Goal: Task Accomplishment & Management: Use online tool/utility

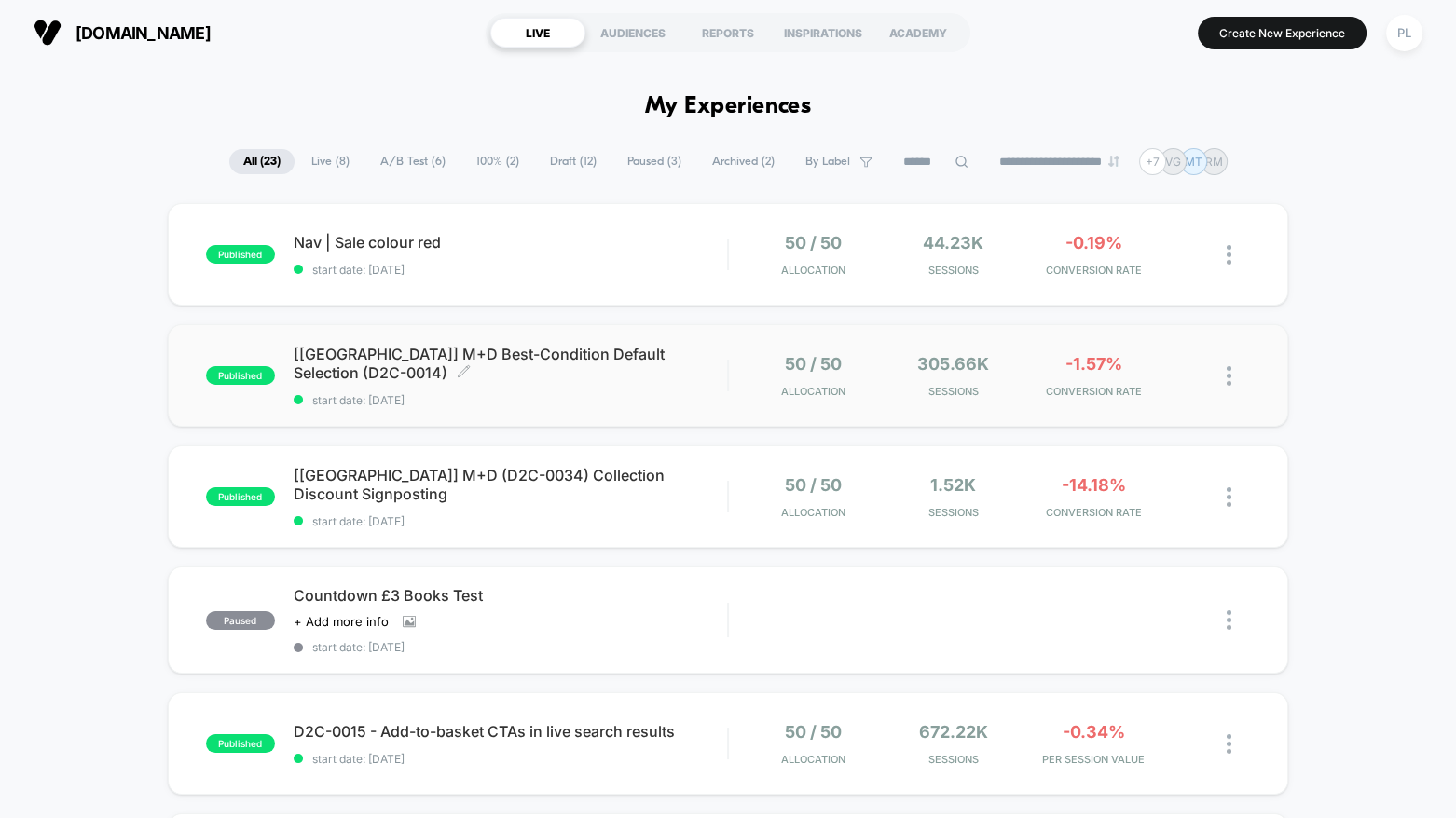
click at [489, 364] on span "[[GEOGRAPHIC_DATA]] M+D Best-Condition Default Selection (D2C-0014) Click to ed…" at bounding box center [510, 363] width 434 height 37
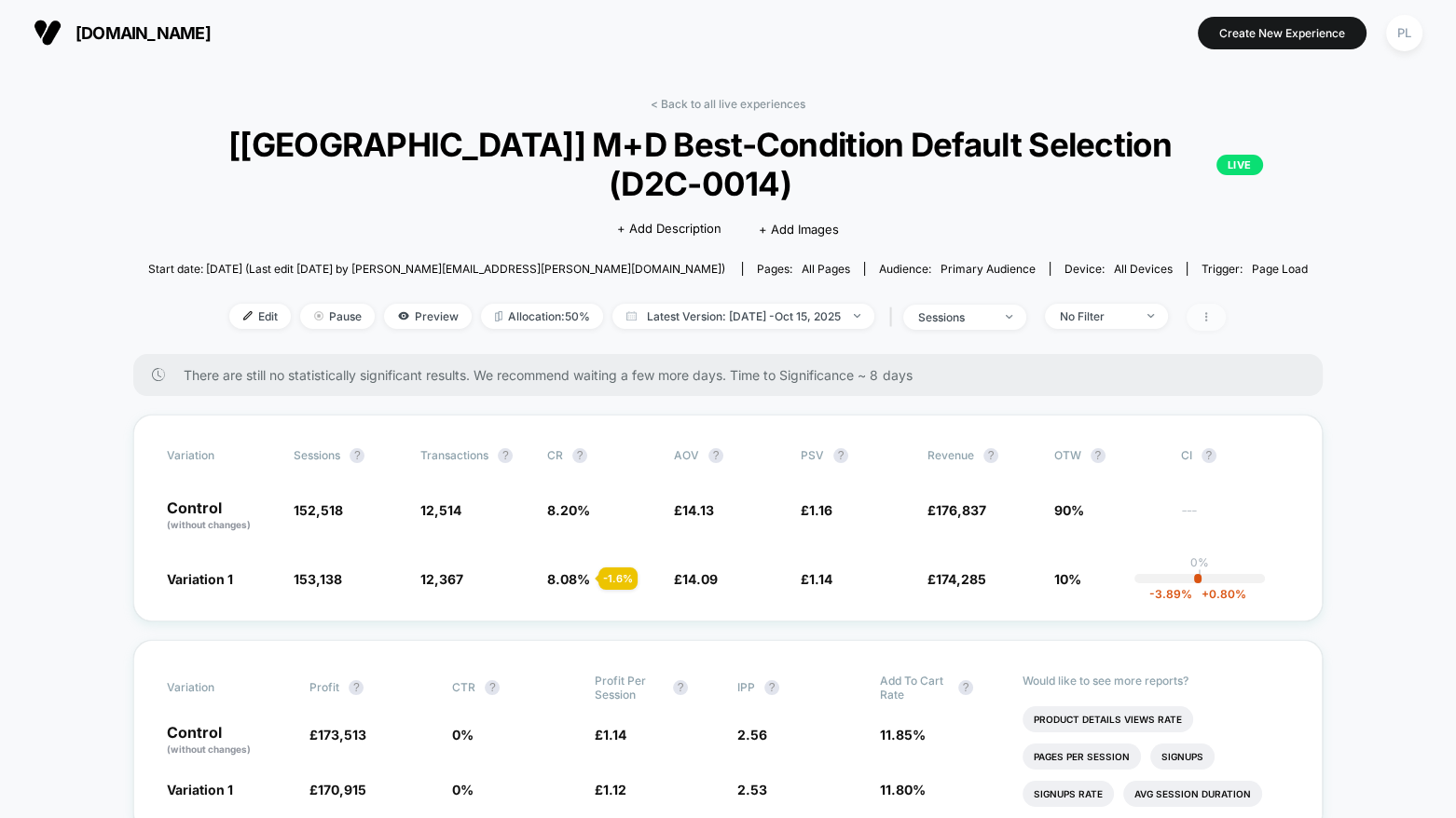
click at [1211, 311] on icon at bounding box center [1207, 317] width 11 height 11
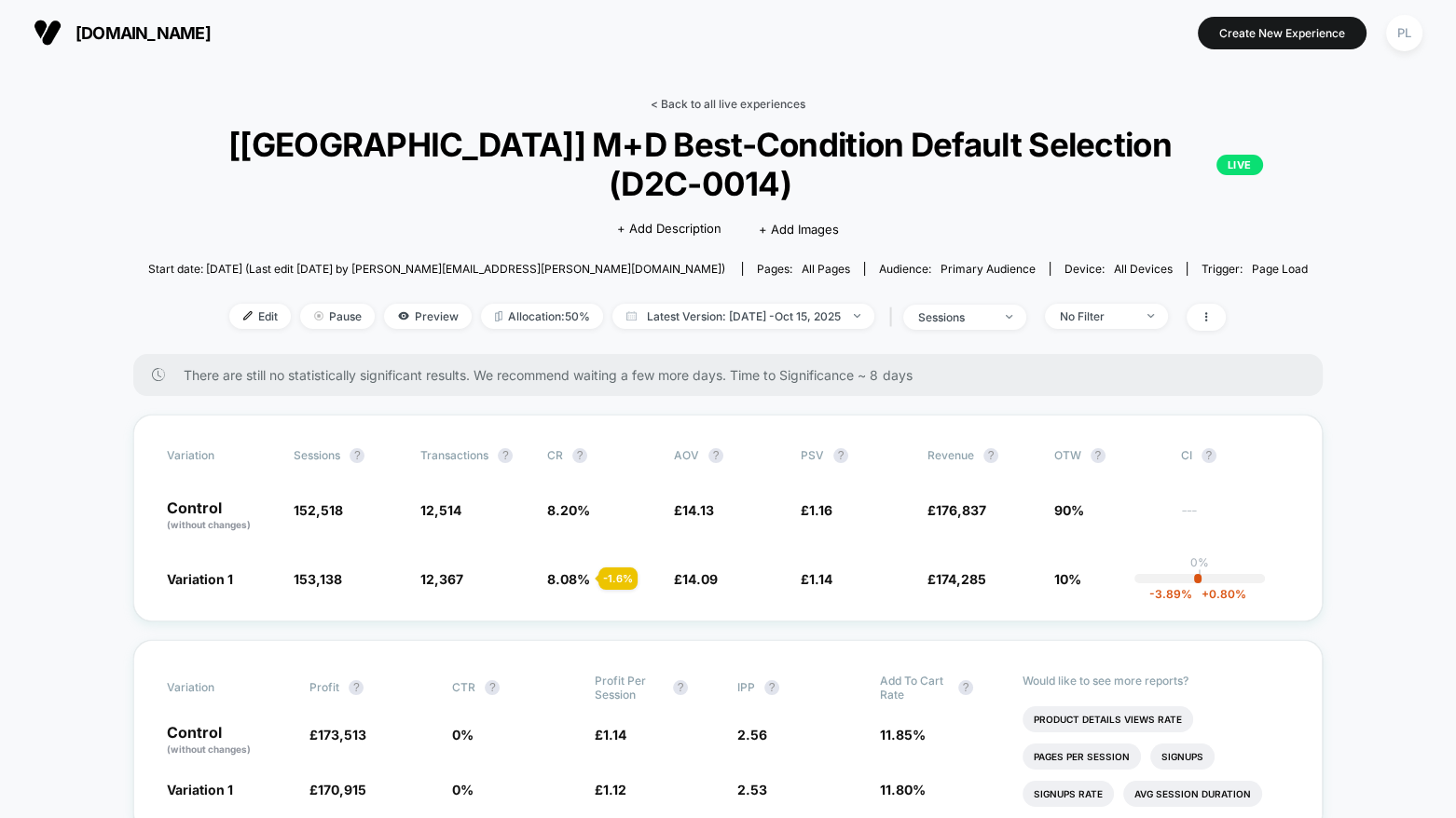
click at [688, 108] on link "< Back to all live experiences" at bounding box center [728, 104] width 154 height 14
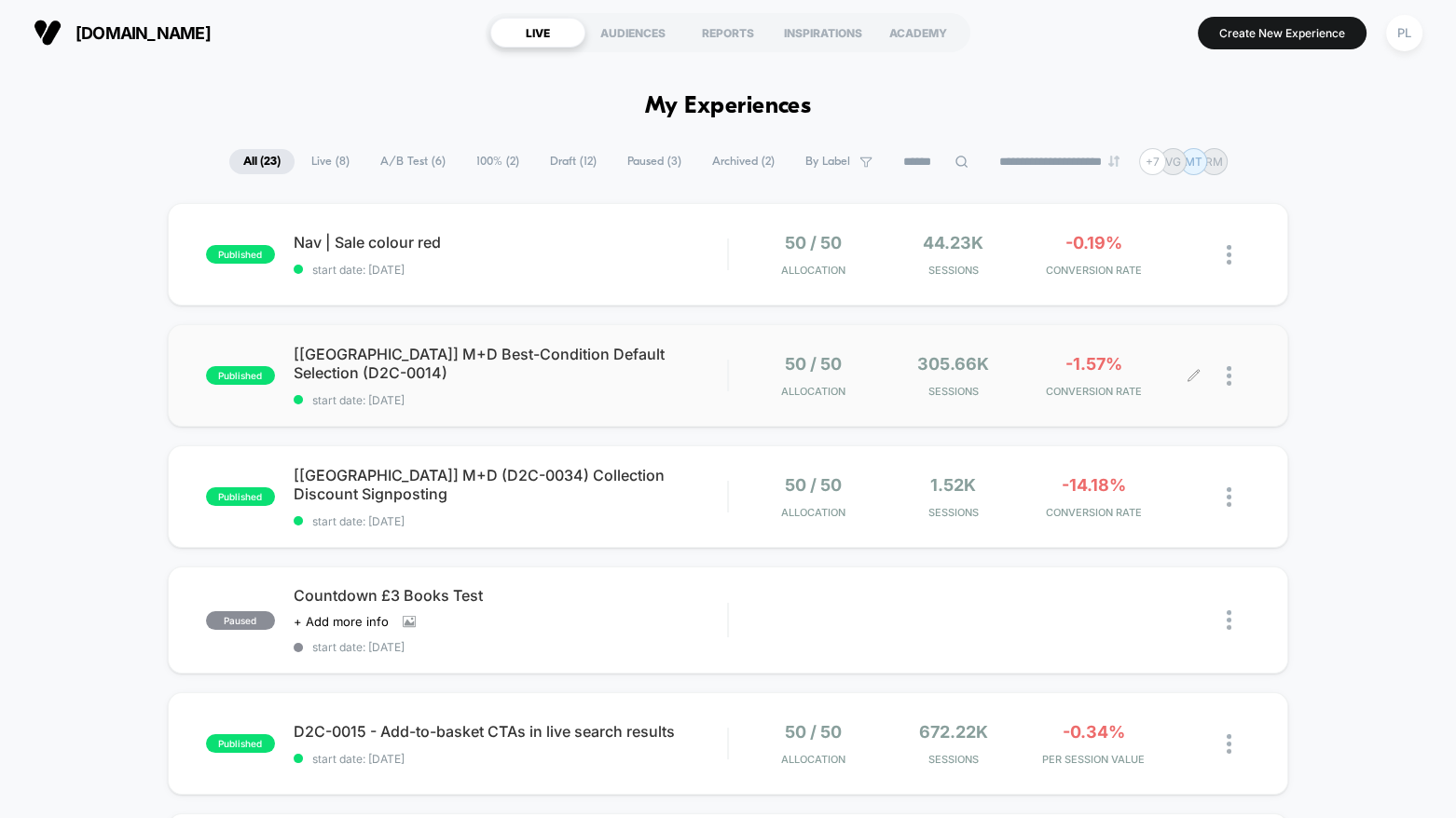
click at [1232, 377] on div at bounding box center [1238, 376] width 23 height 44
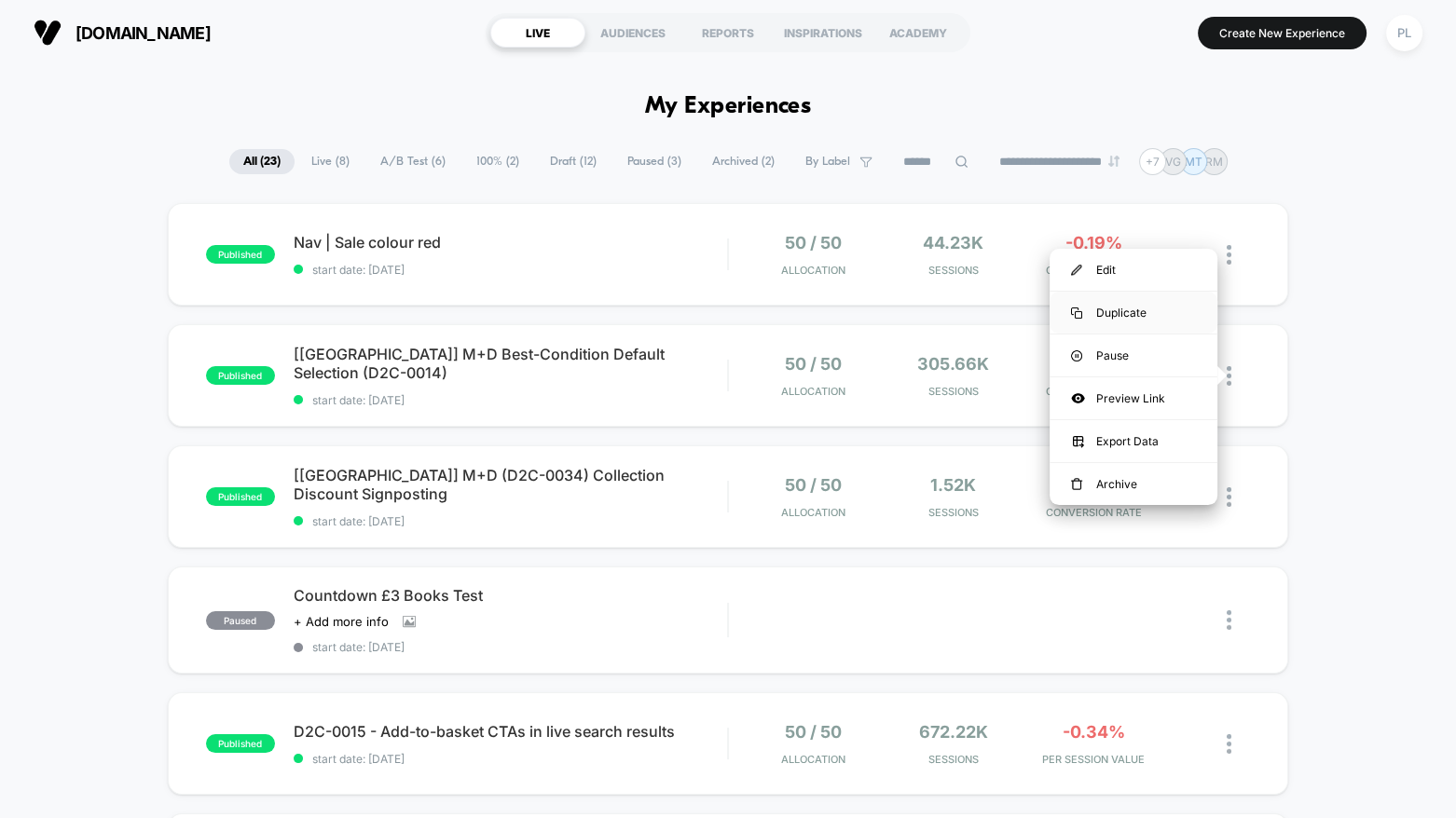
click at [1140, 309] on div "Duplicate" at bounding box center [1133, 312] width 168 height 42
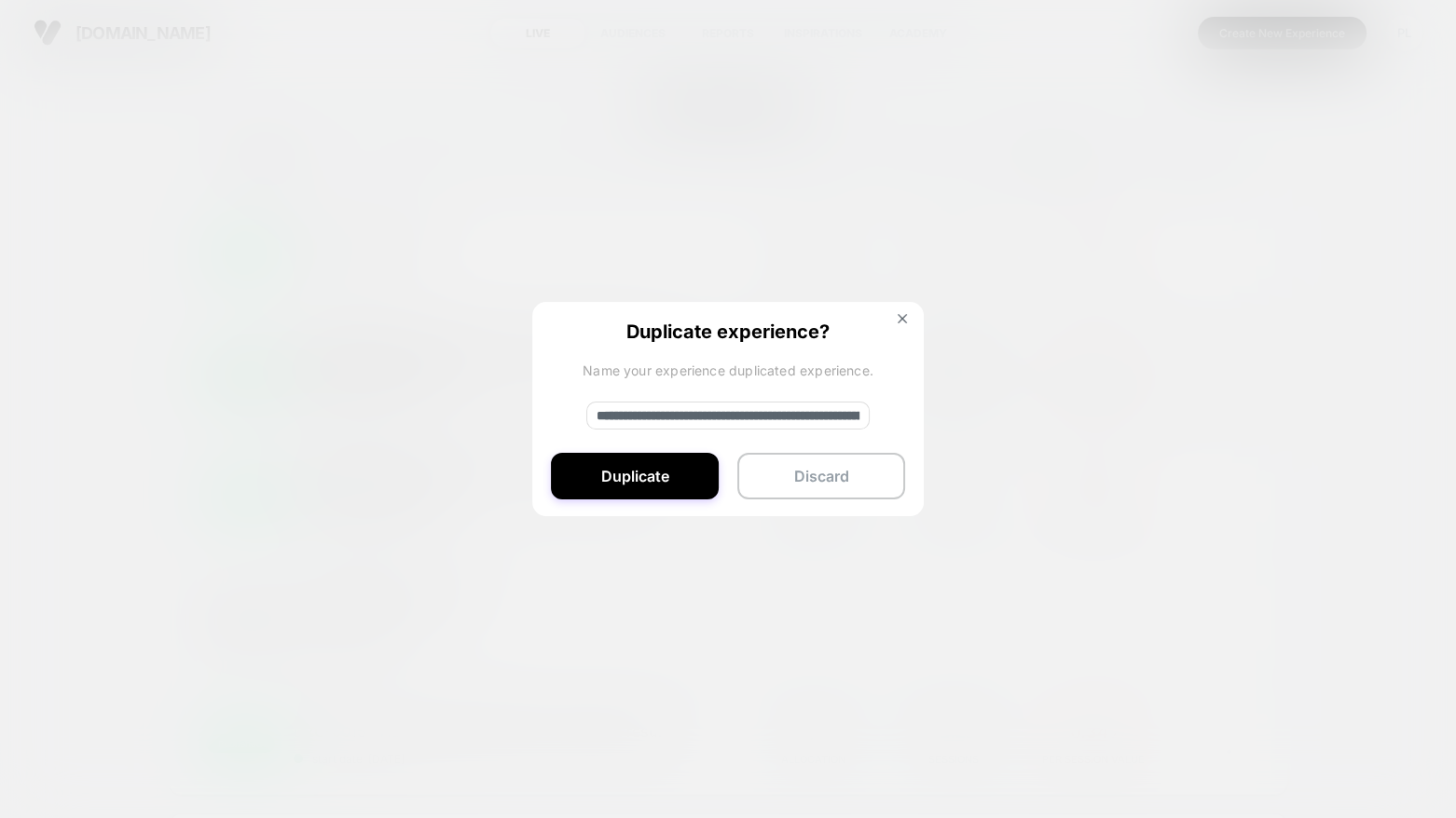
drag, startPoint x: 680, startPoint y: 414, endPoint x: 576, endPoint y: 418, distance: 104.1
click at [576, 418] on div "**********" at bounding box center [728, 409] width 391 height 216
type input "**********"
click at [649, 481] on button "Duplicate" at bounding box center [634, 476] width 168 height 47
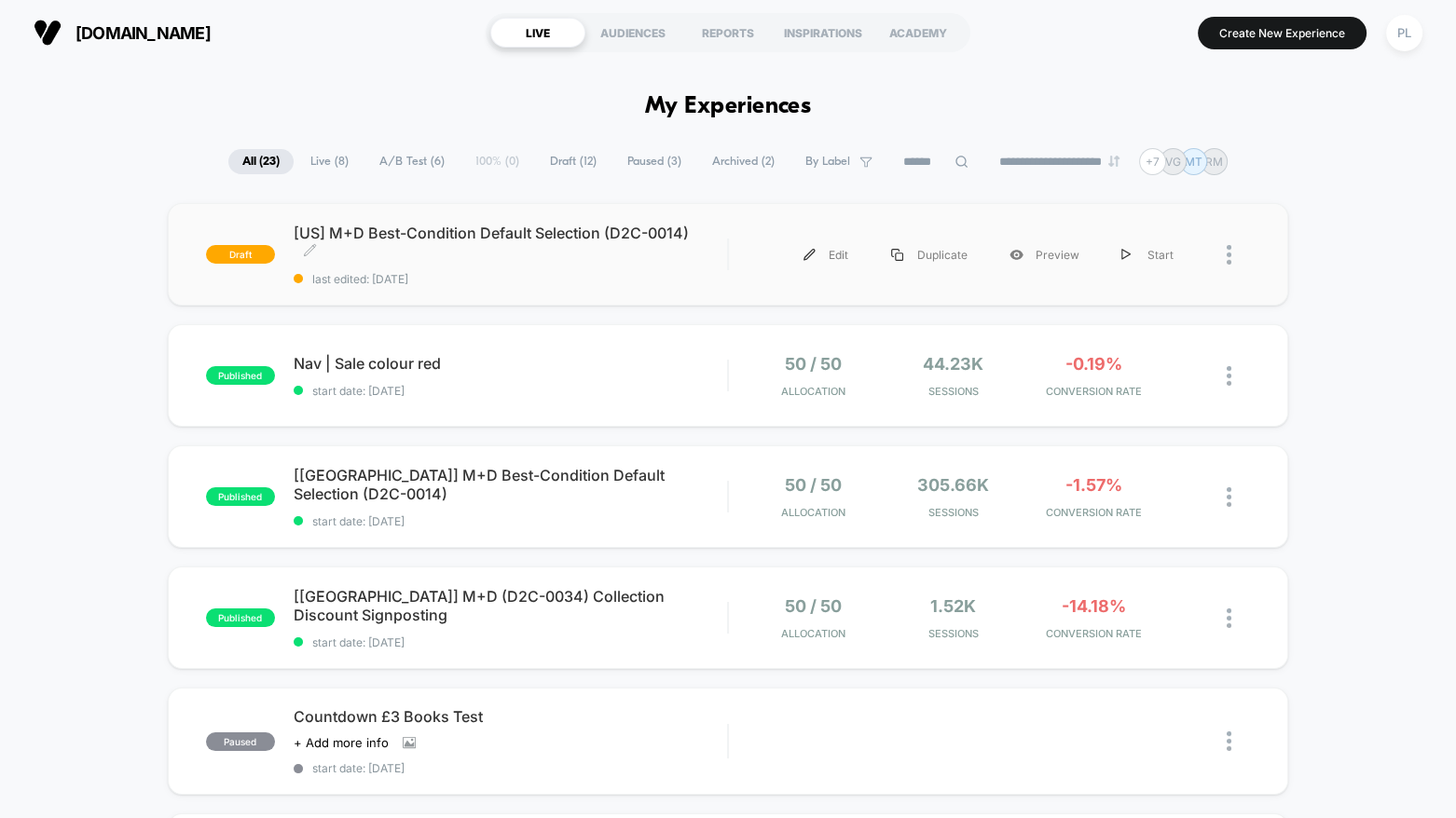
click at [503, 238] on span "[US] M+D Best-Condition Default Selection (D2C-0014) Click to edit experience d…" at bounding box center [510, 242] width 434 height 37
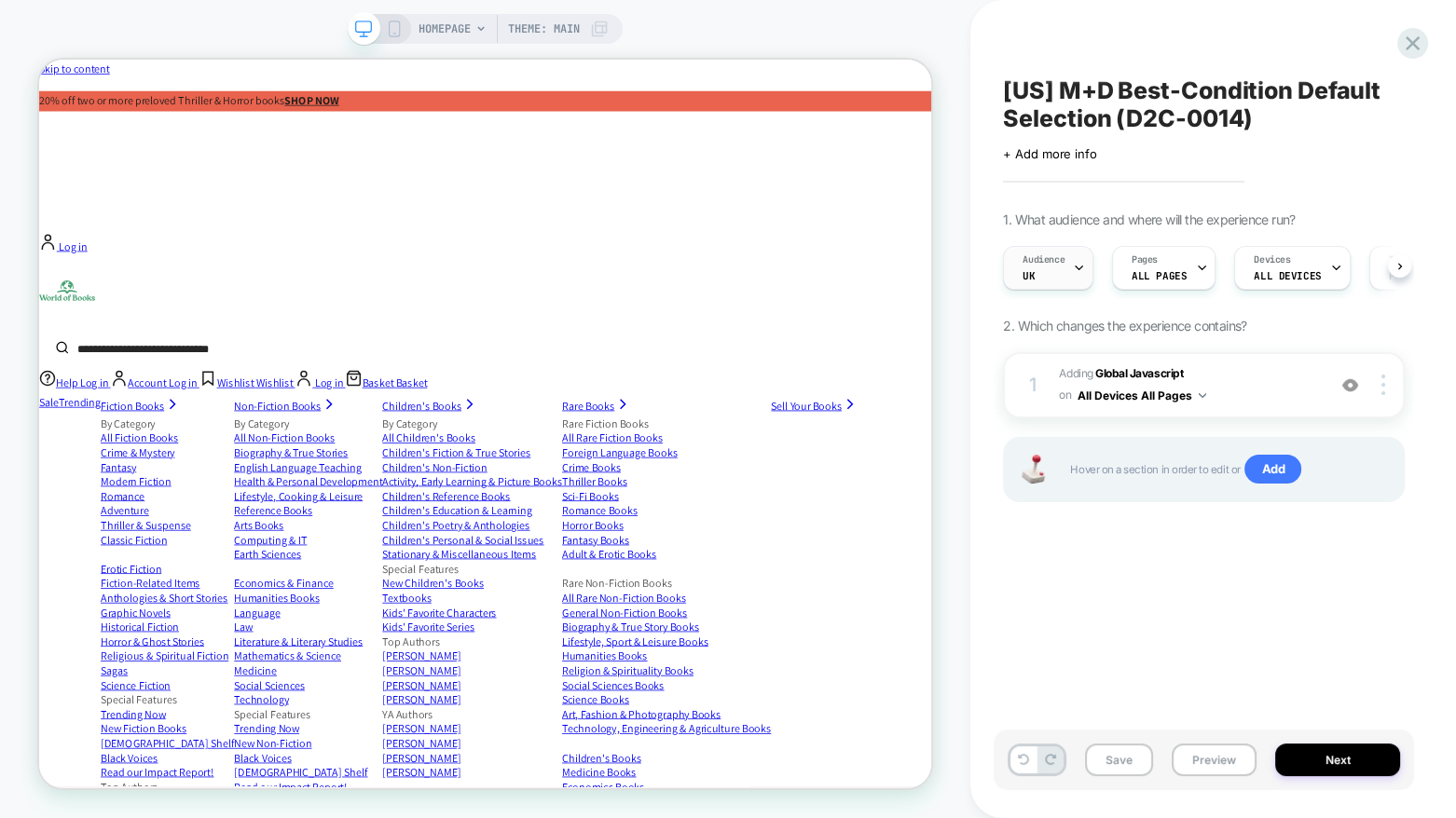
click at [1070, 269] on div "Audience UK" at bounding box center [1043, 268] width 79 height 42
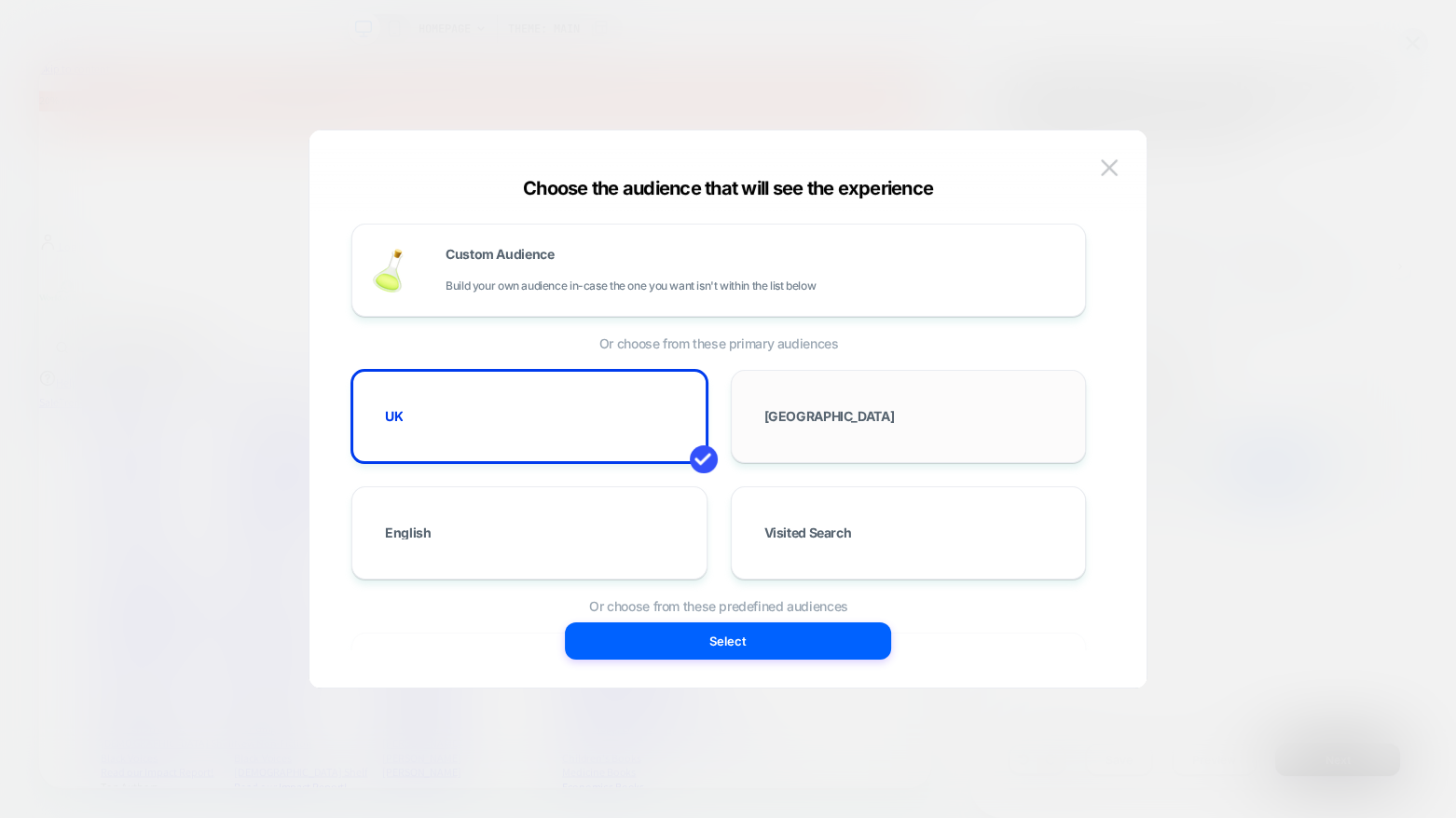
click at [808, 390] on div "USA" at bounding box center [908, 416] width 317 height 54
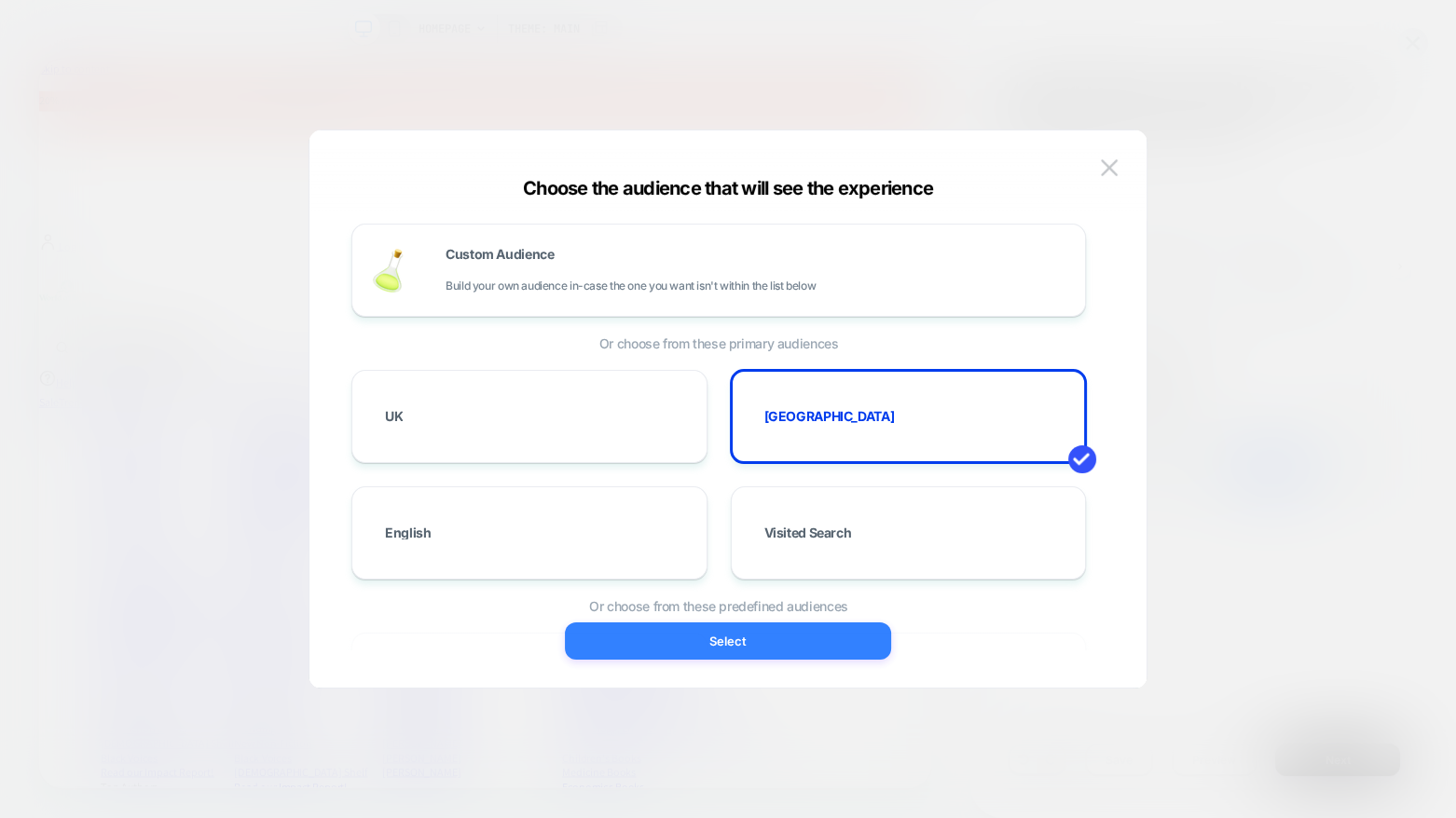
click at [716, 644] on button "Select" at bounding box center [728, 641] width 327 height 37
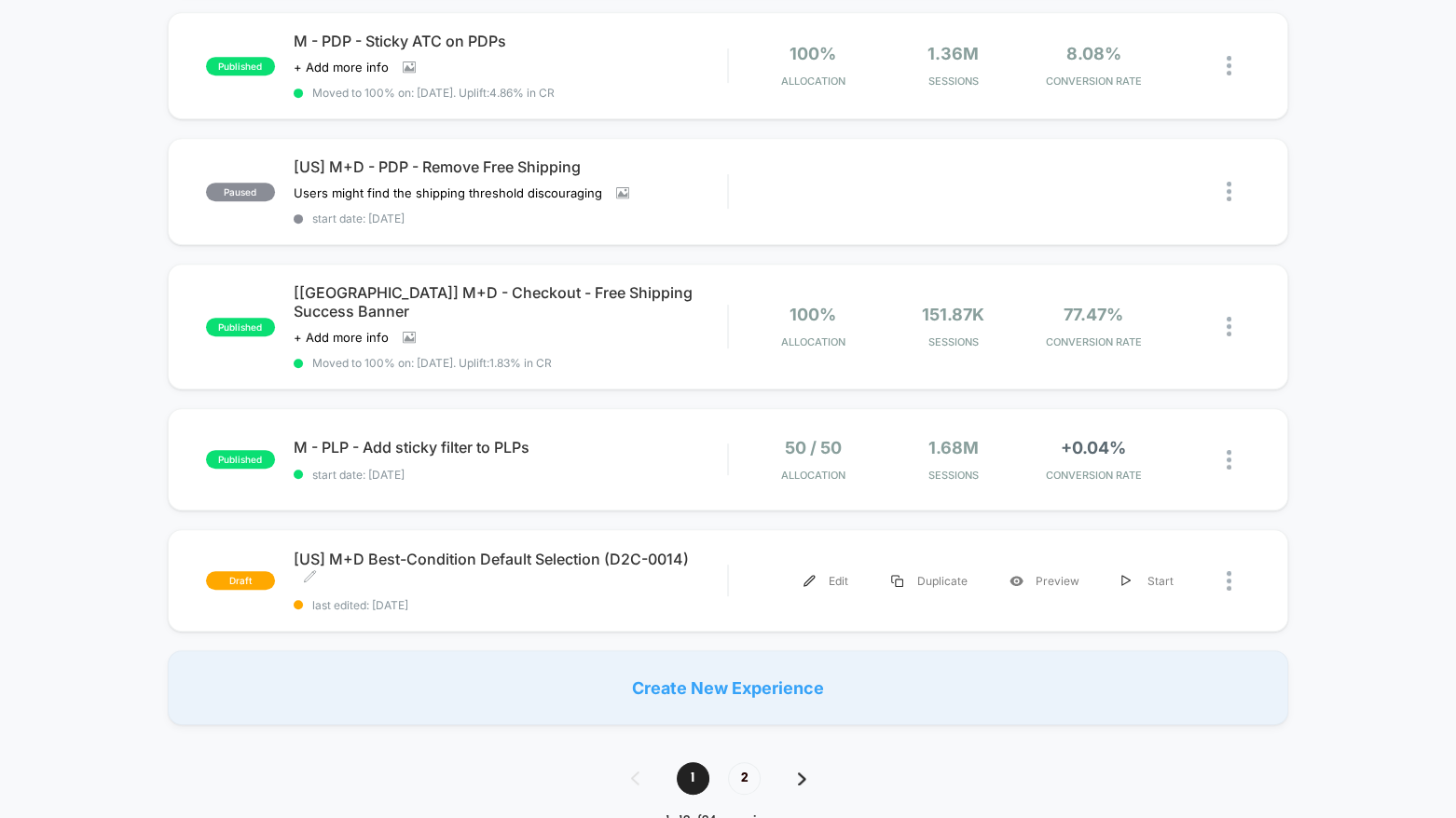
scroll to position [1026, 0]
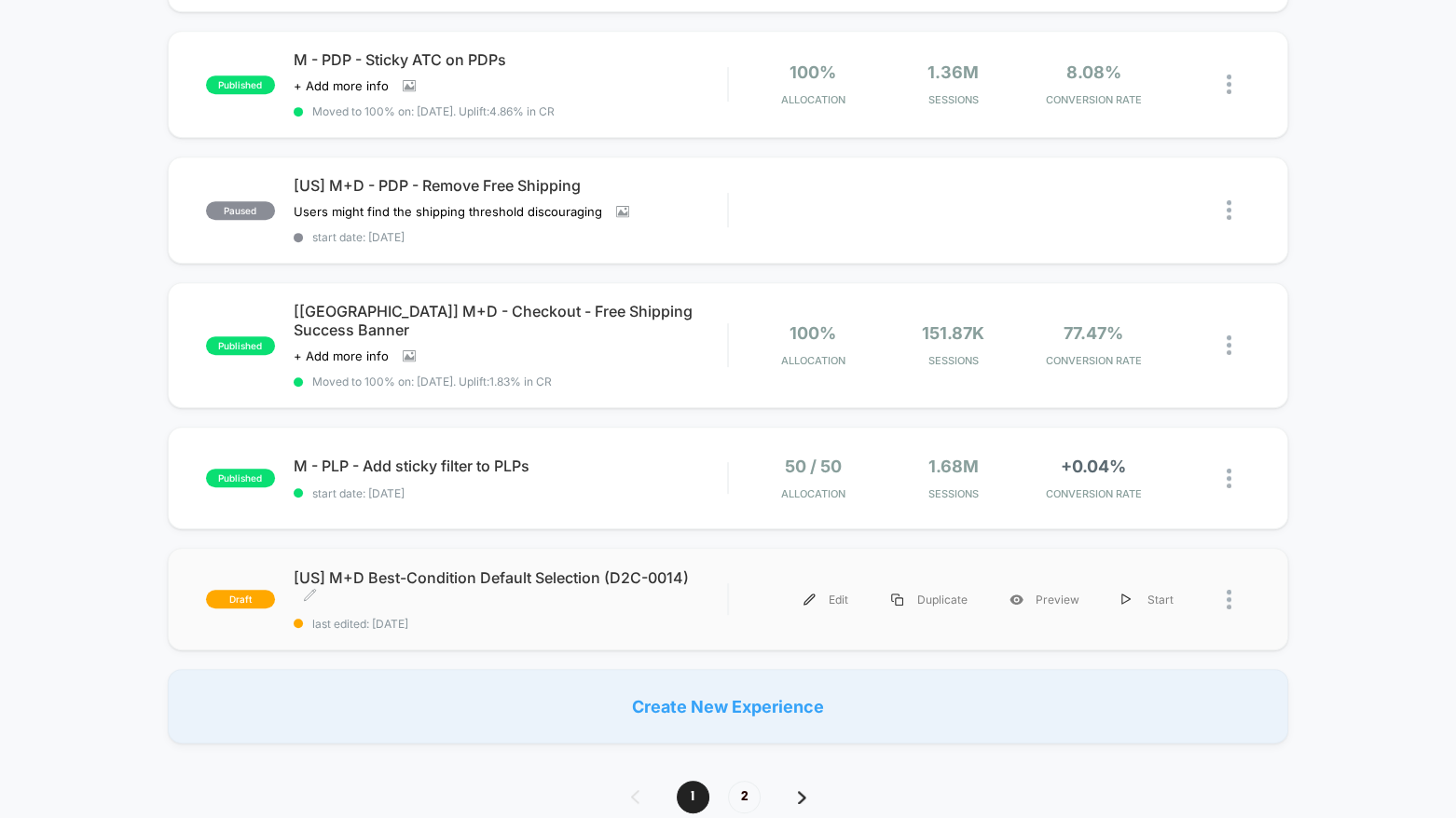
click at [644, 569] on span "[US] M+D Best-Condition Default Selection (D2C-0014) Click to edit experience d…" at bounding box center [510, 587] width 434 height 37
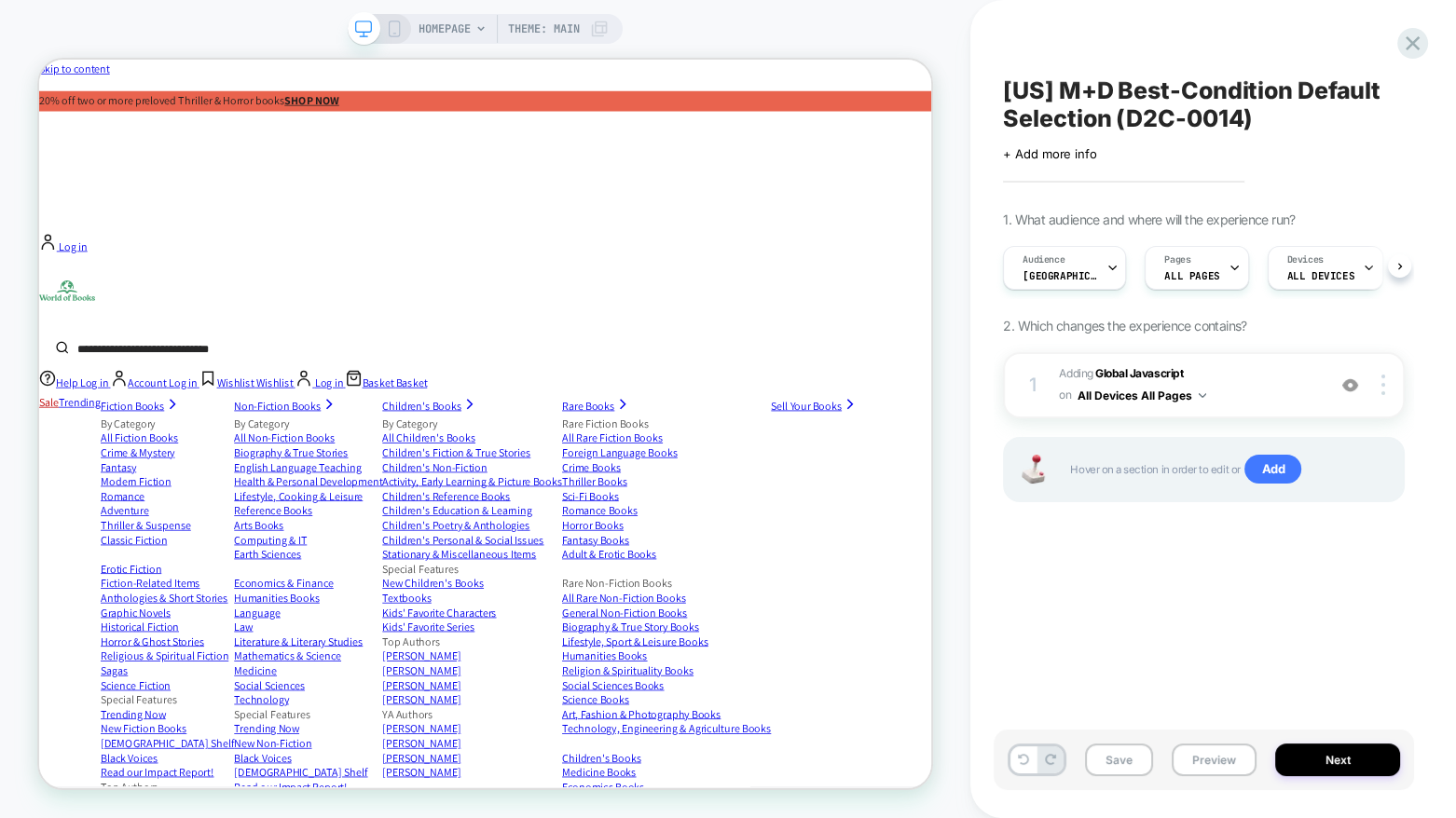
click at [1128, 110] on span "[US] M+D Best-Condition Default Selection (D2C-0014)" at bounding box center [1204, 104] width 402 height 56
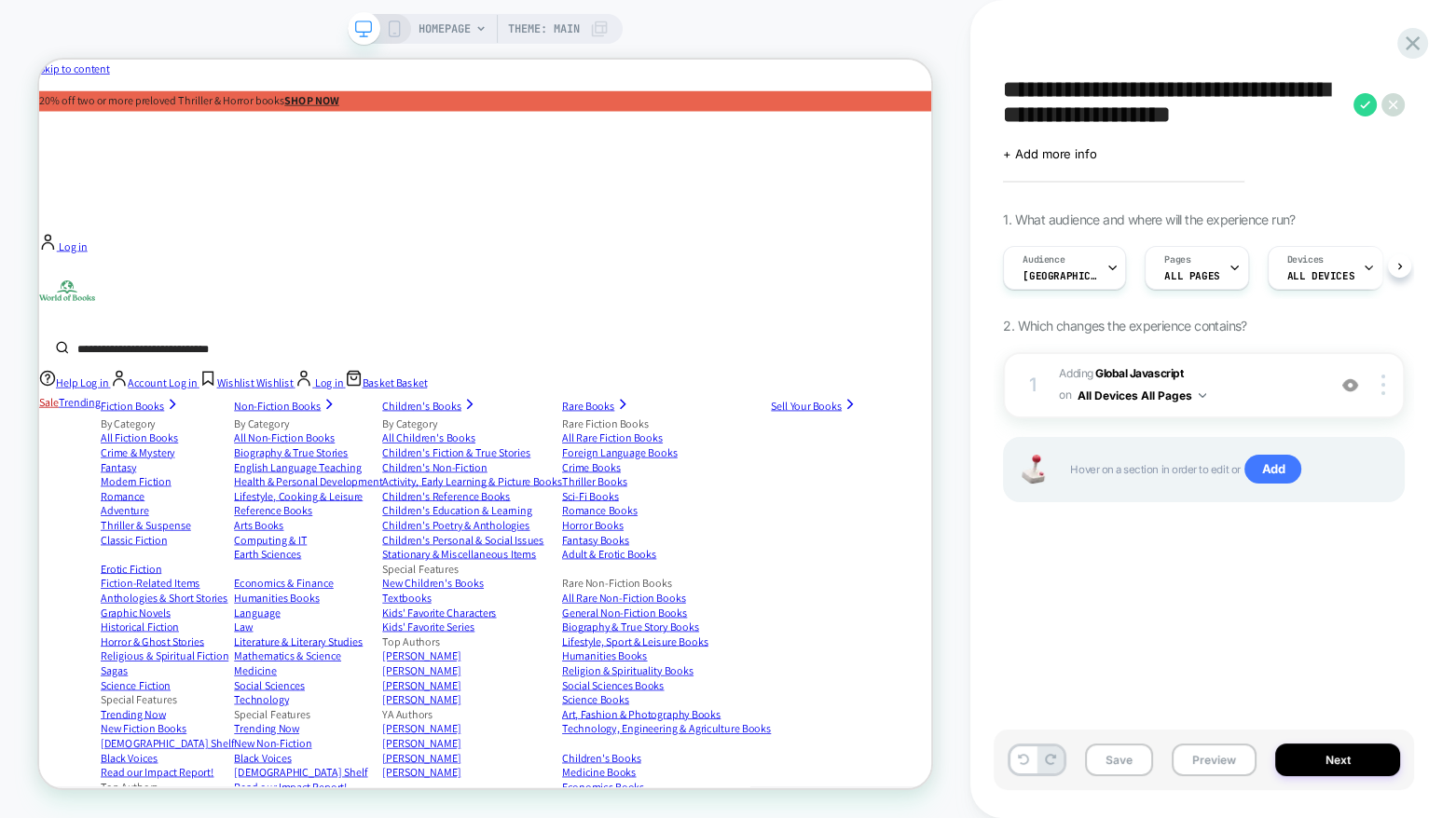
click at [1133, 132] on div "Click to edit experience details + Add more info" at bounding box center [1204, 147] width 402 height 29
click at [1134, 117] on textarea "**********" at bounding box center [1173, 104] width 341 height 56
click at [1127, 758] on button "Save" at bounding box center [1118, 760] width 68 height 32
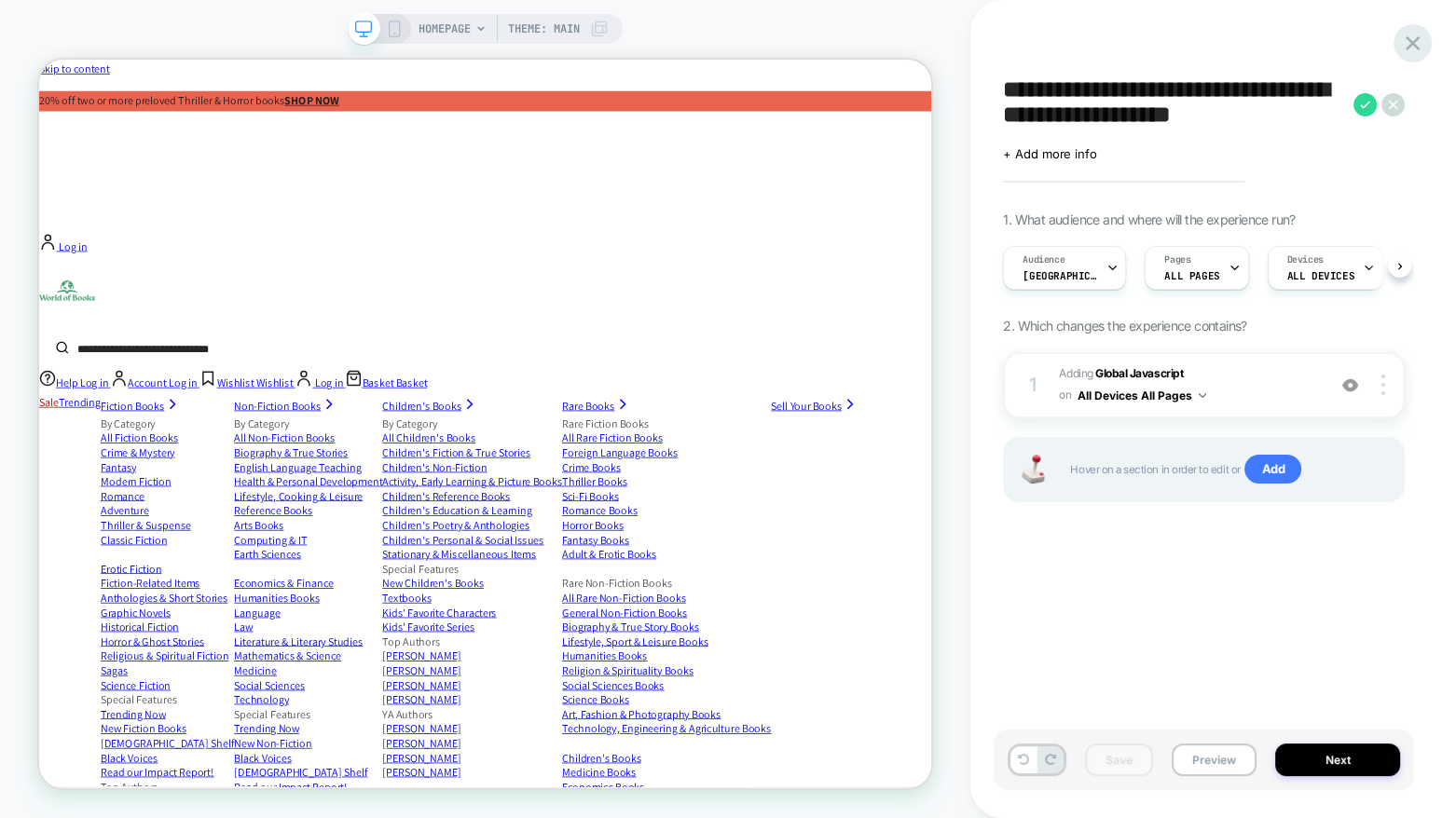
click at [1419, 37] on icon at bounding box center [1412, 43] width 14 height 14
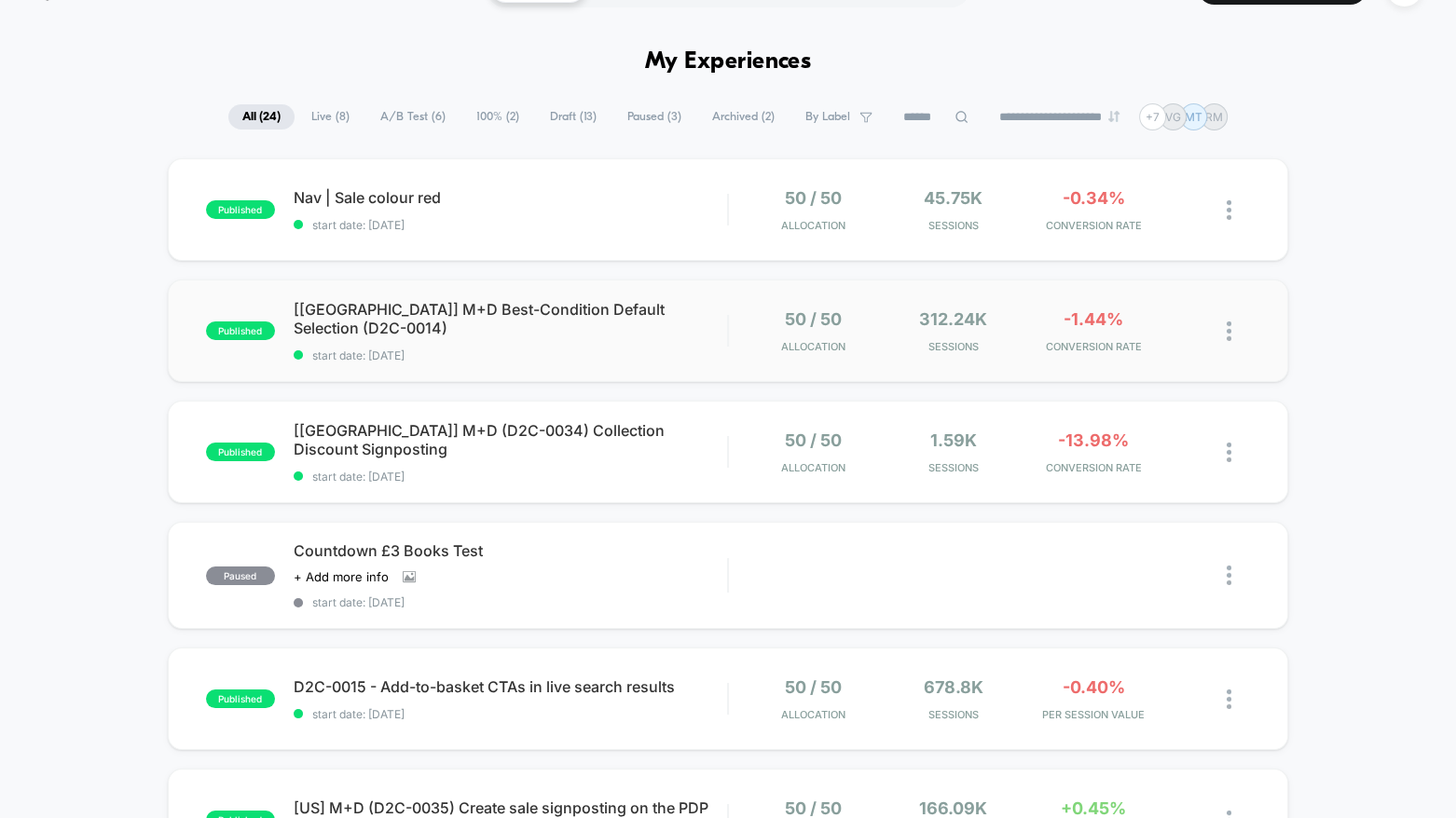
scroll to position [56, 0]
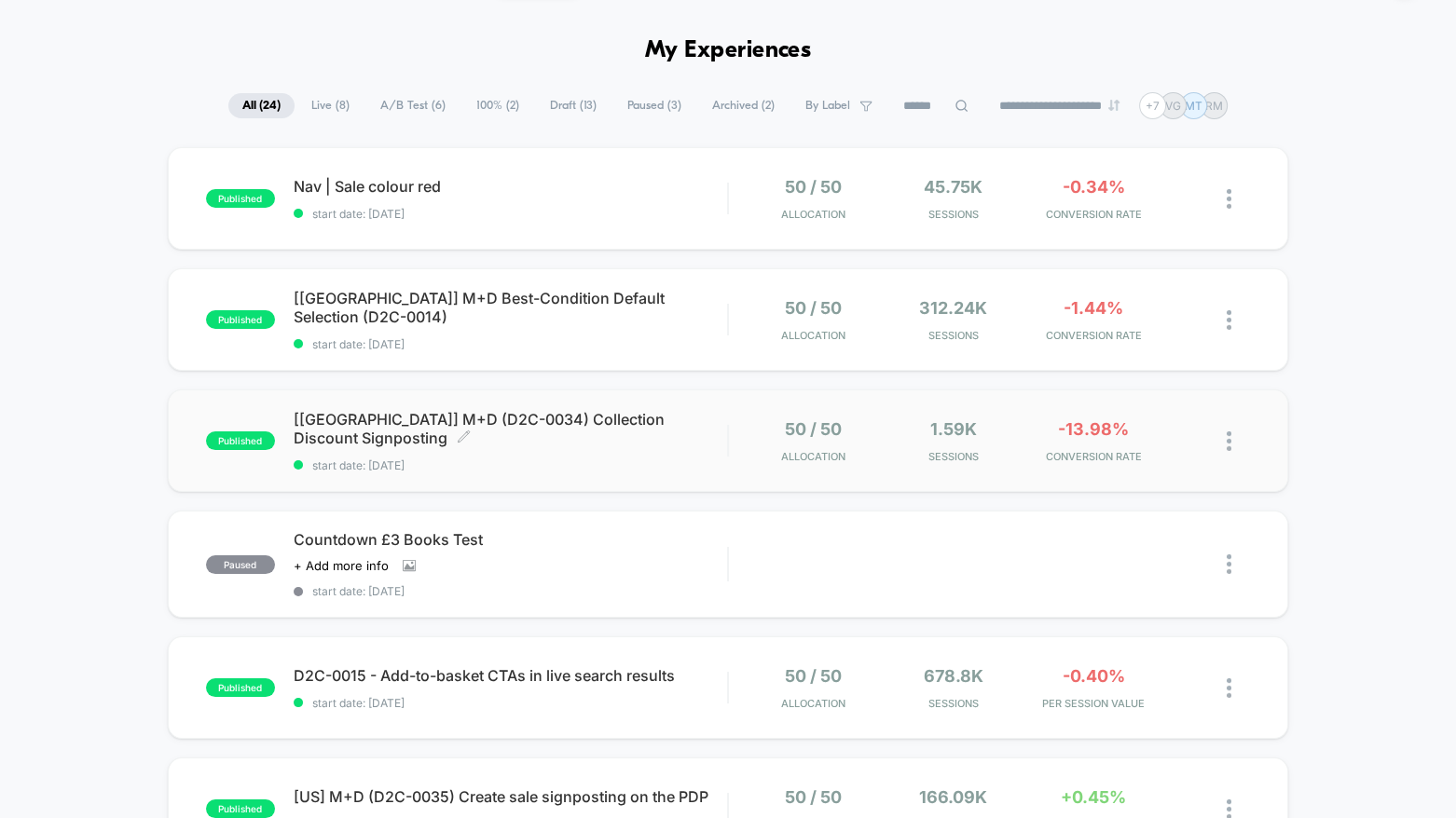
click at [460, 431] on span "[UK] M+D (D2C-0034) Collection Discount Signposting Click to edit experience de…" at bounding box center [510, 429] width 434 height 37
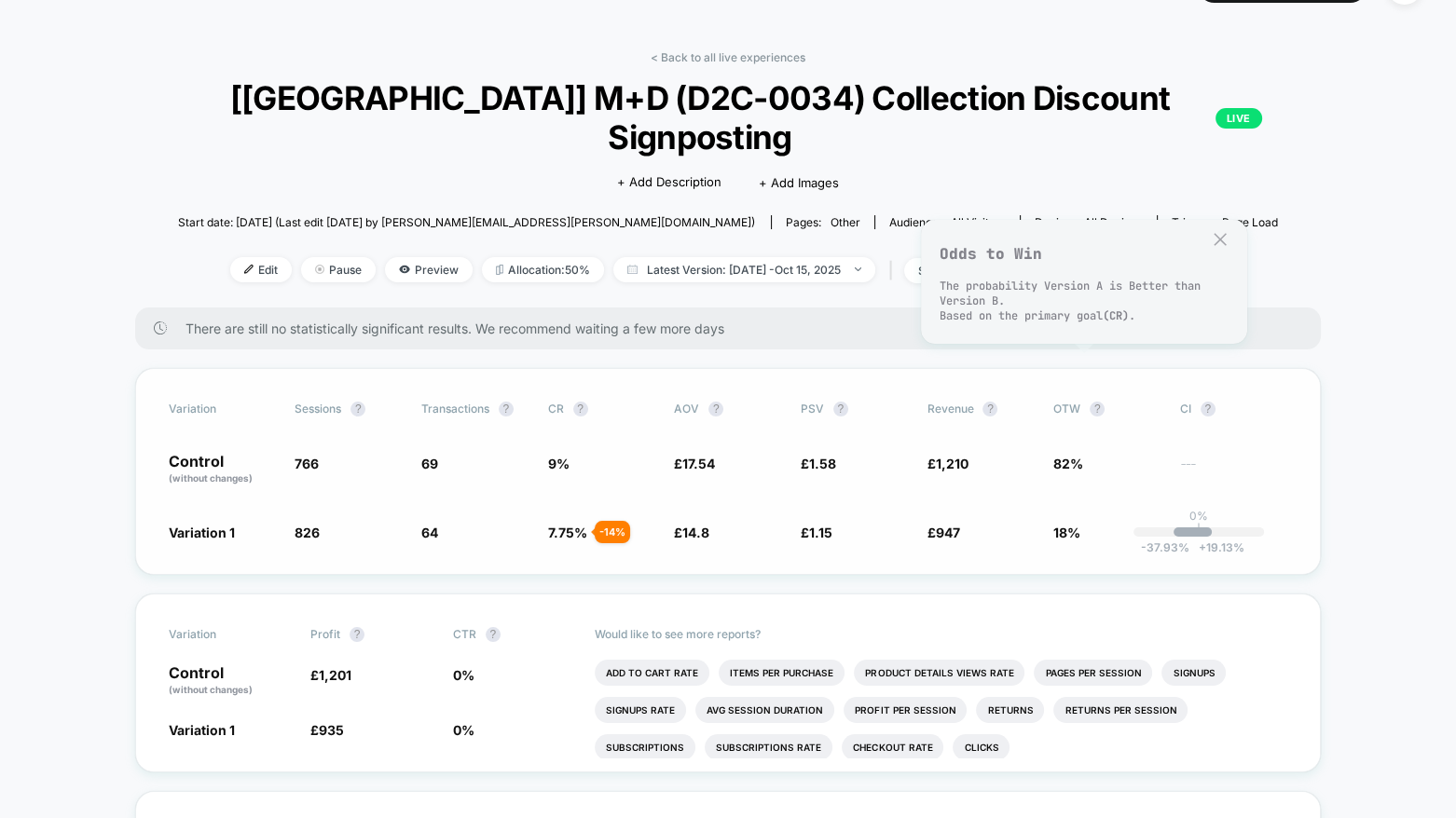
scroll to position [46, 0]
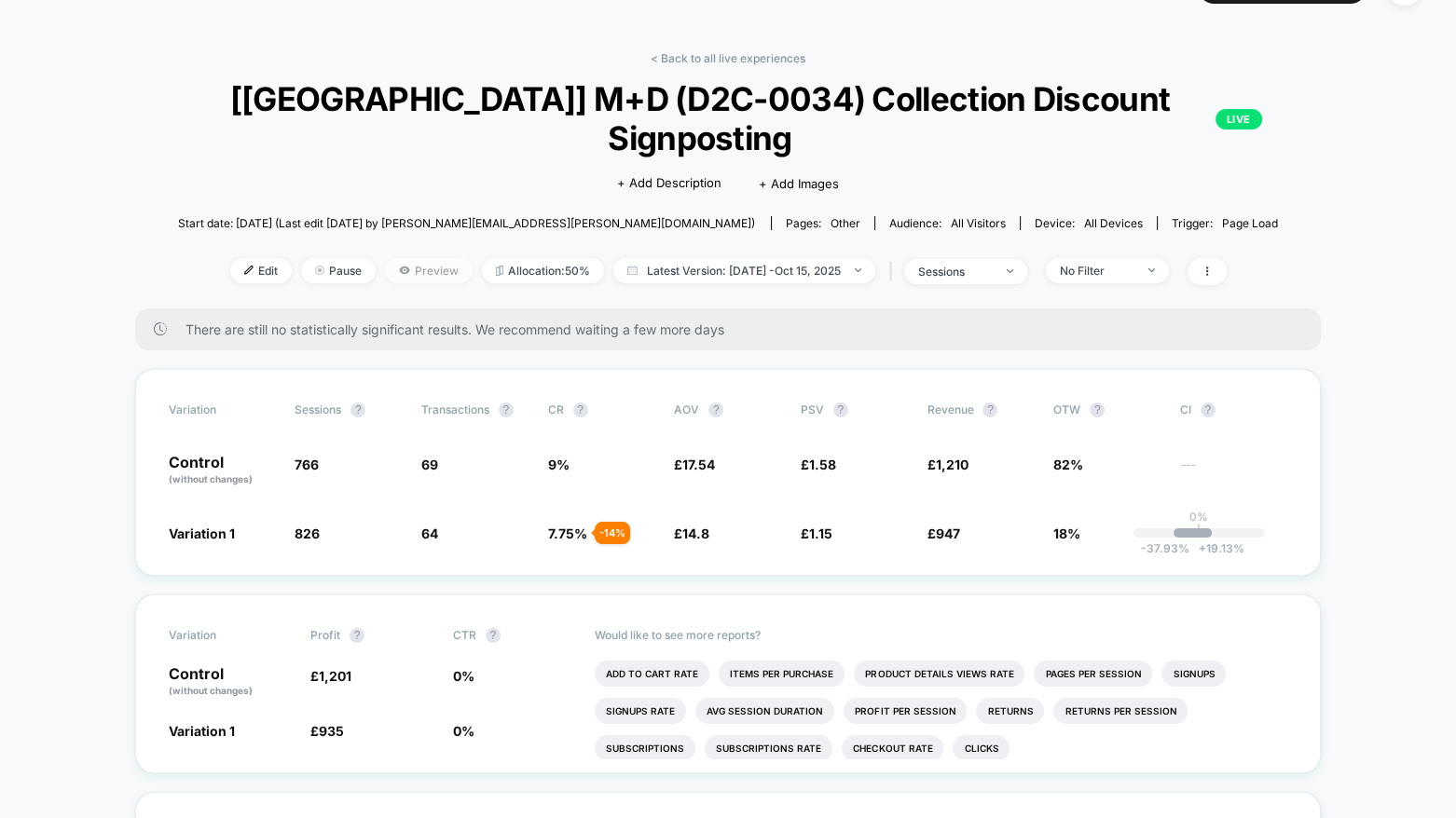
click at [419, 258] on span "Preview" at bounding box center [429, 270] width 88 height 25
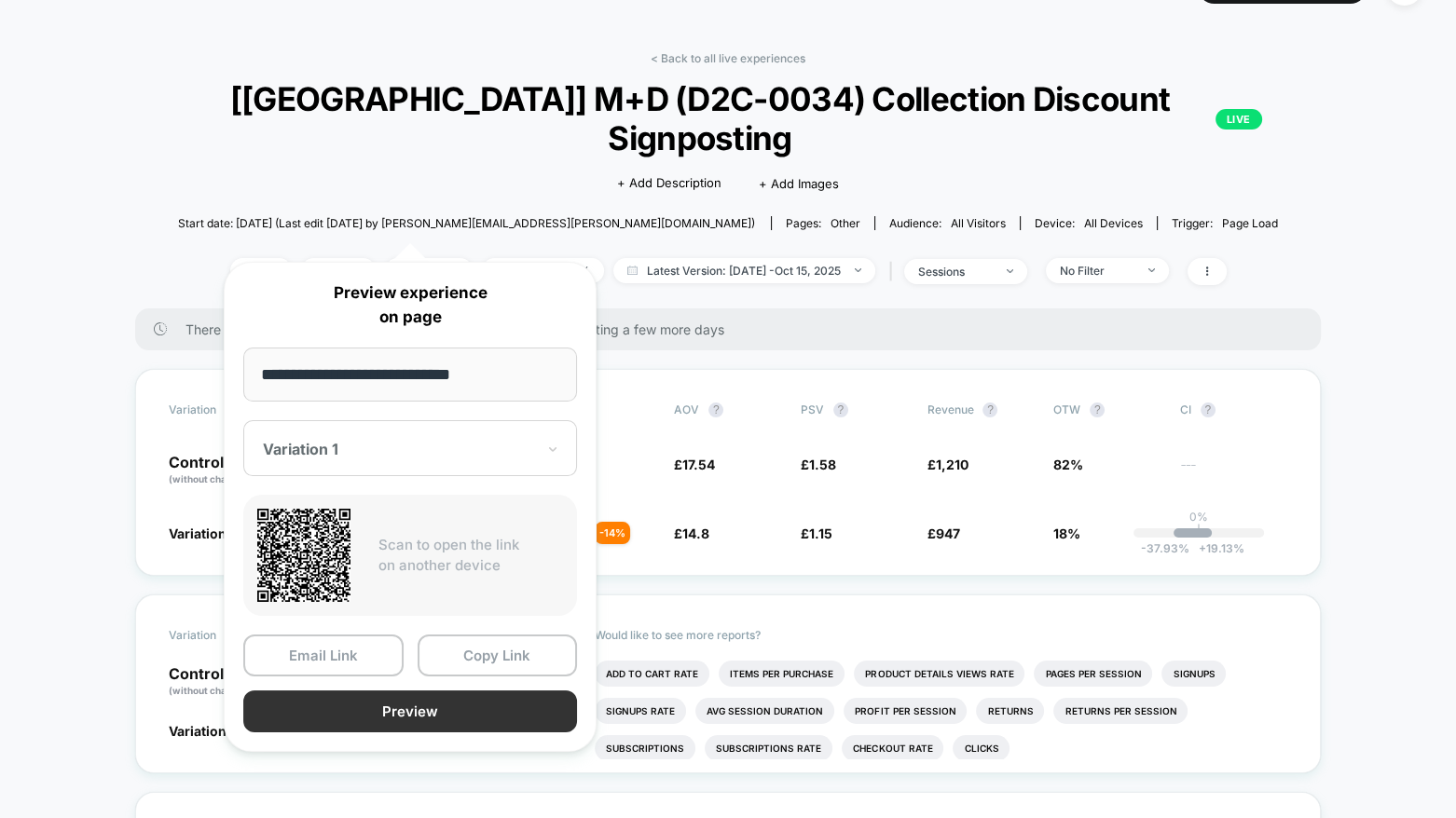
click at [409, 709] on button "Preview" at bounding box center [409, 711] width 333 height 42
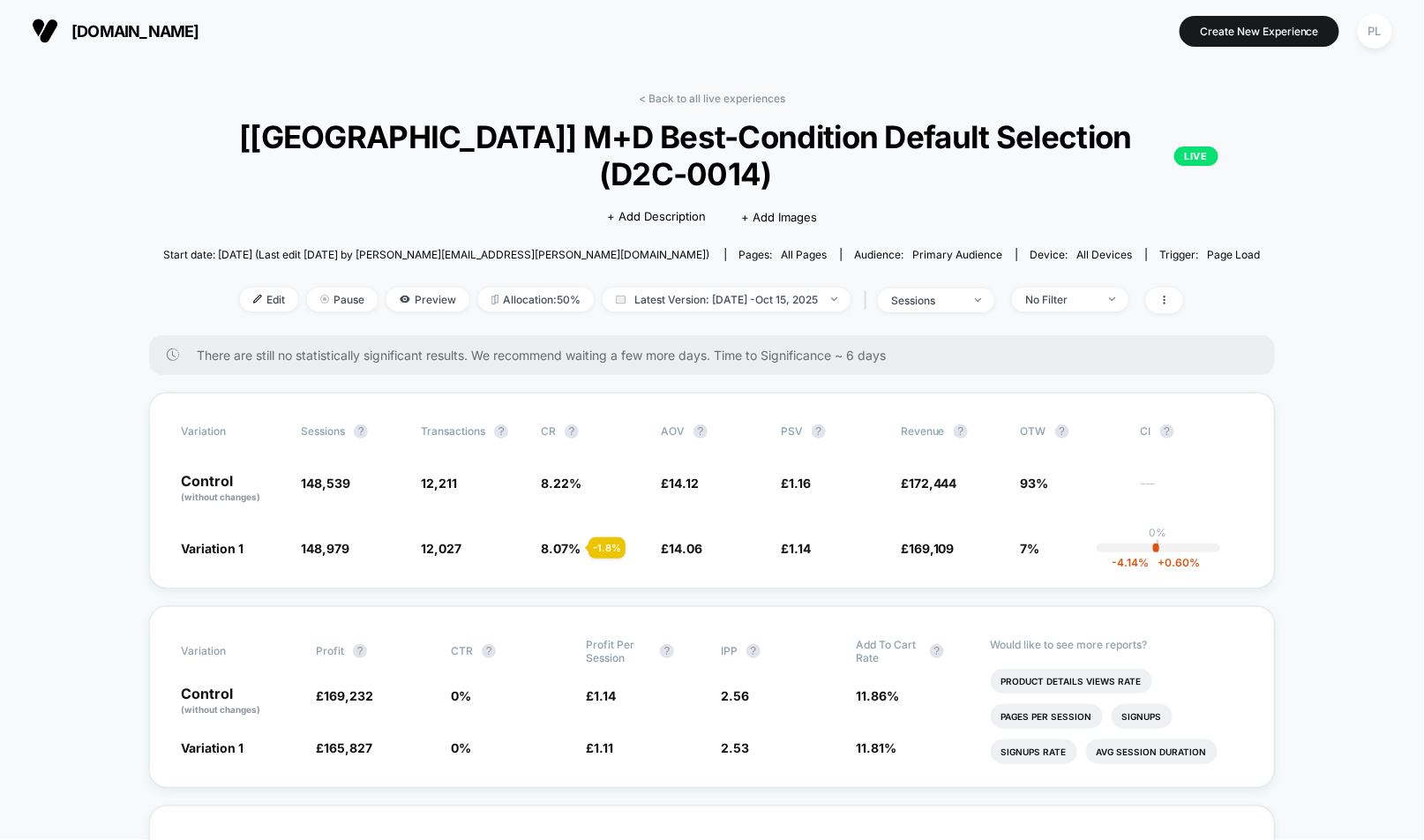
click at [180, 34] on span "[DOMAIN_NAME]" at bounding box center [135, 31] width 128 height 19
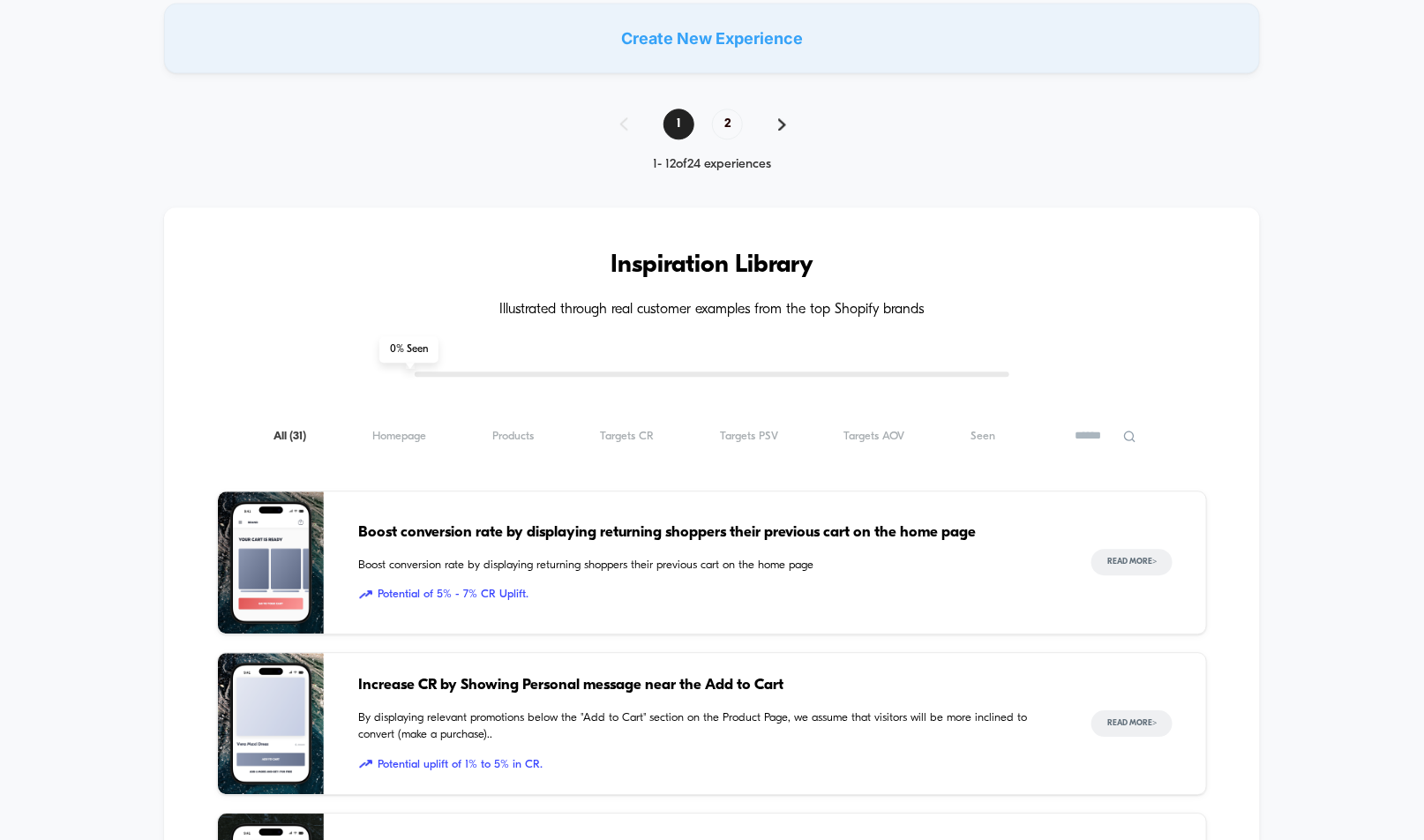
scroll to position [1046, 0]
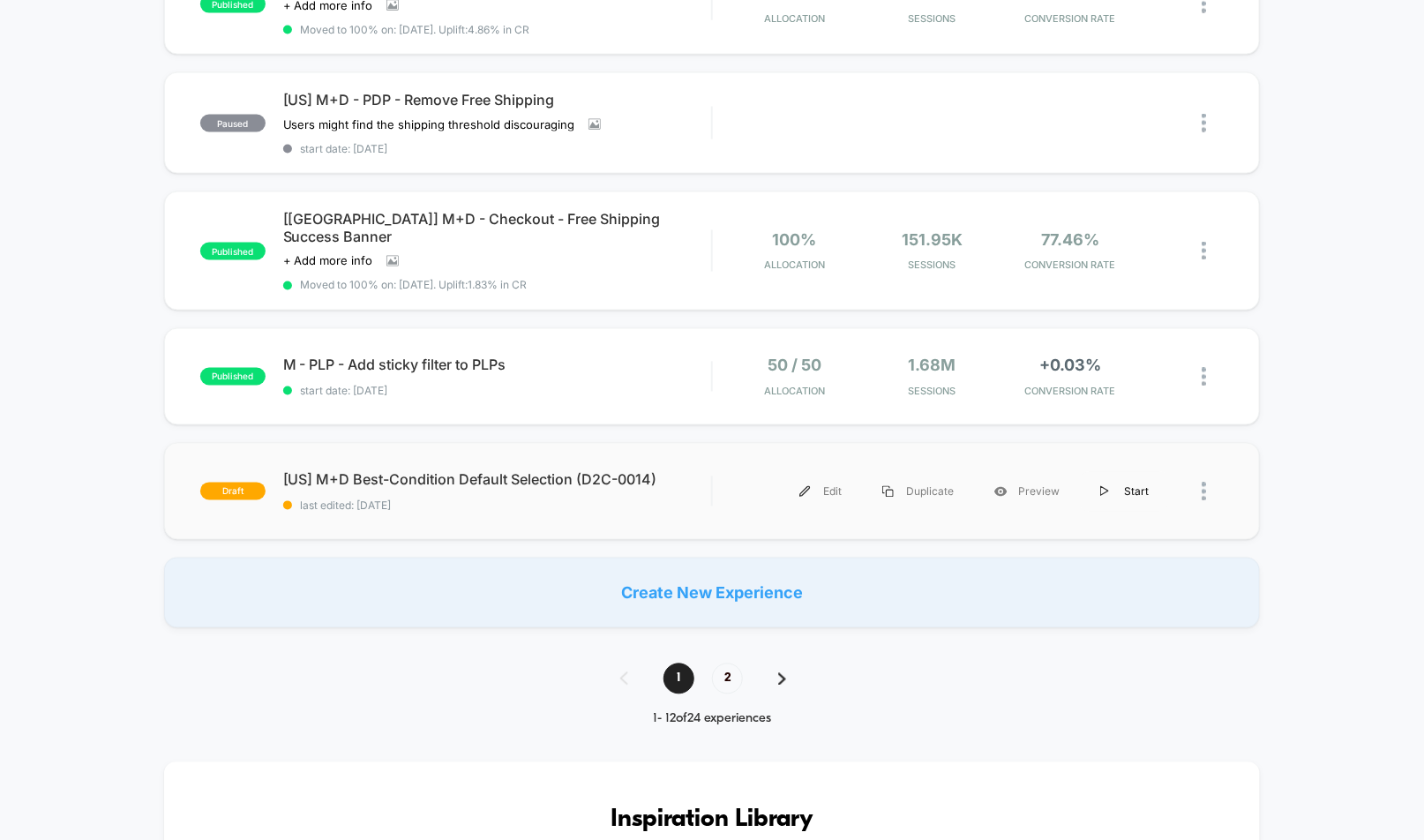
click at [1132, 472] on div "Start" at bounding box center [1124, 492] width 89 height 40
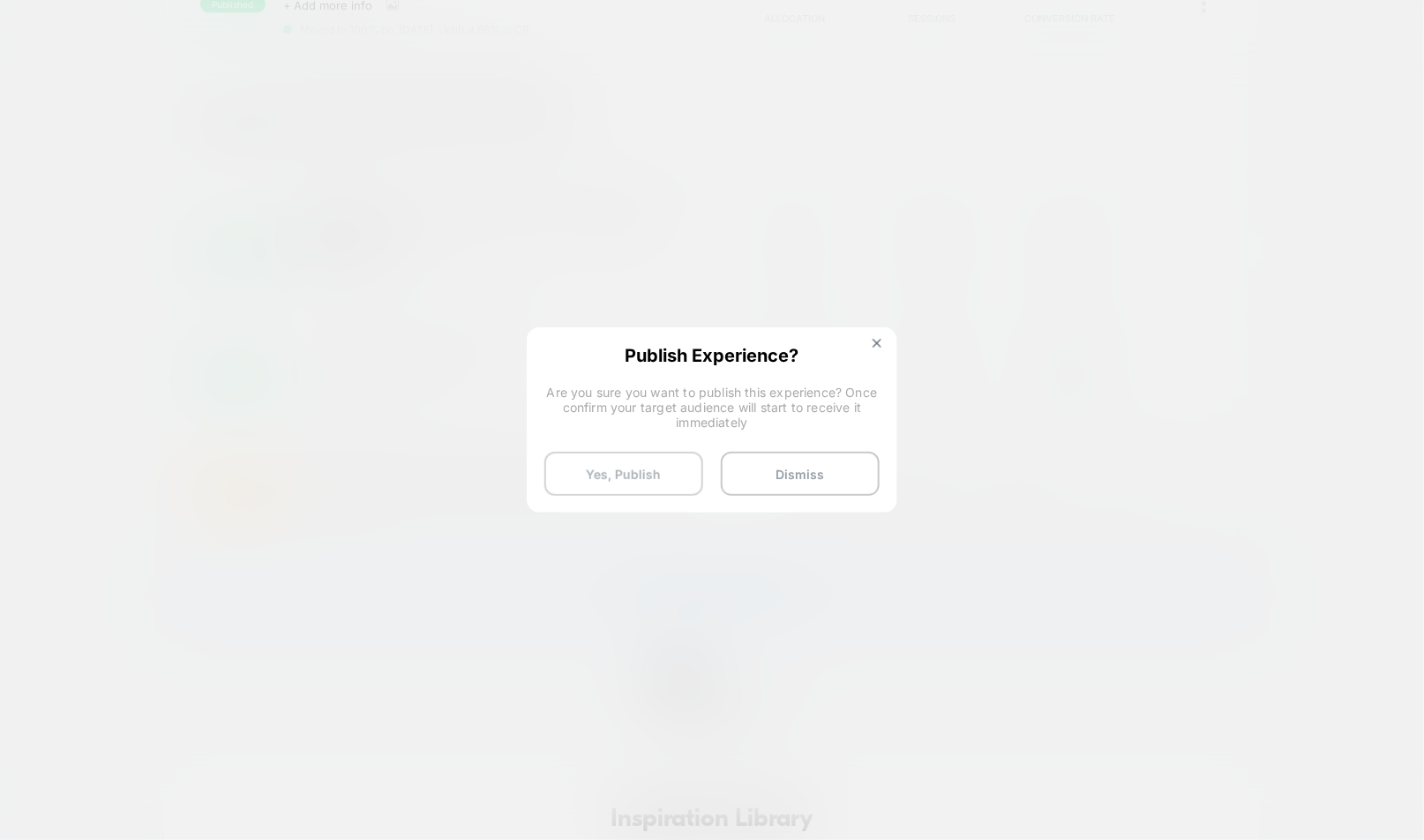
click at [616, 467] on button "Yes, Publish" at bounding box center [624, 473] width 159 height 44
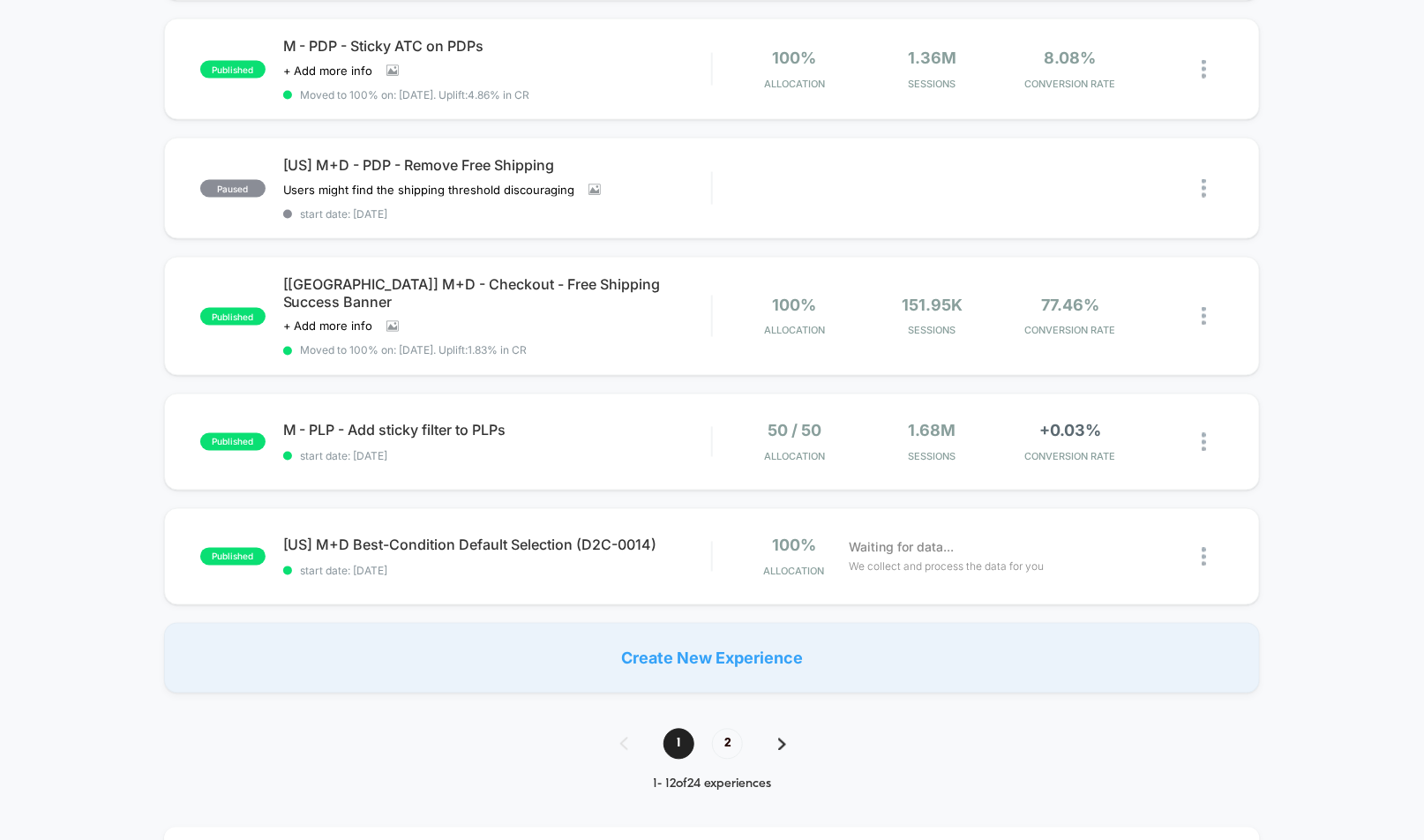
scroll to position [969, 0]
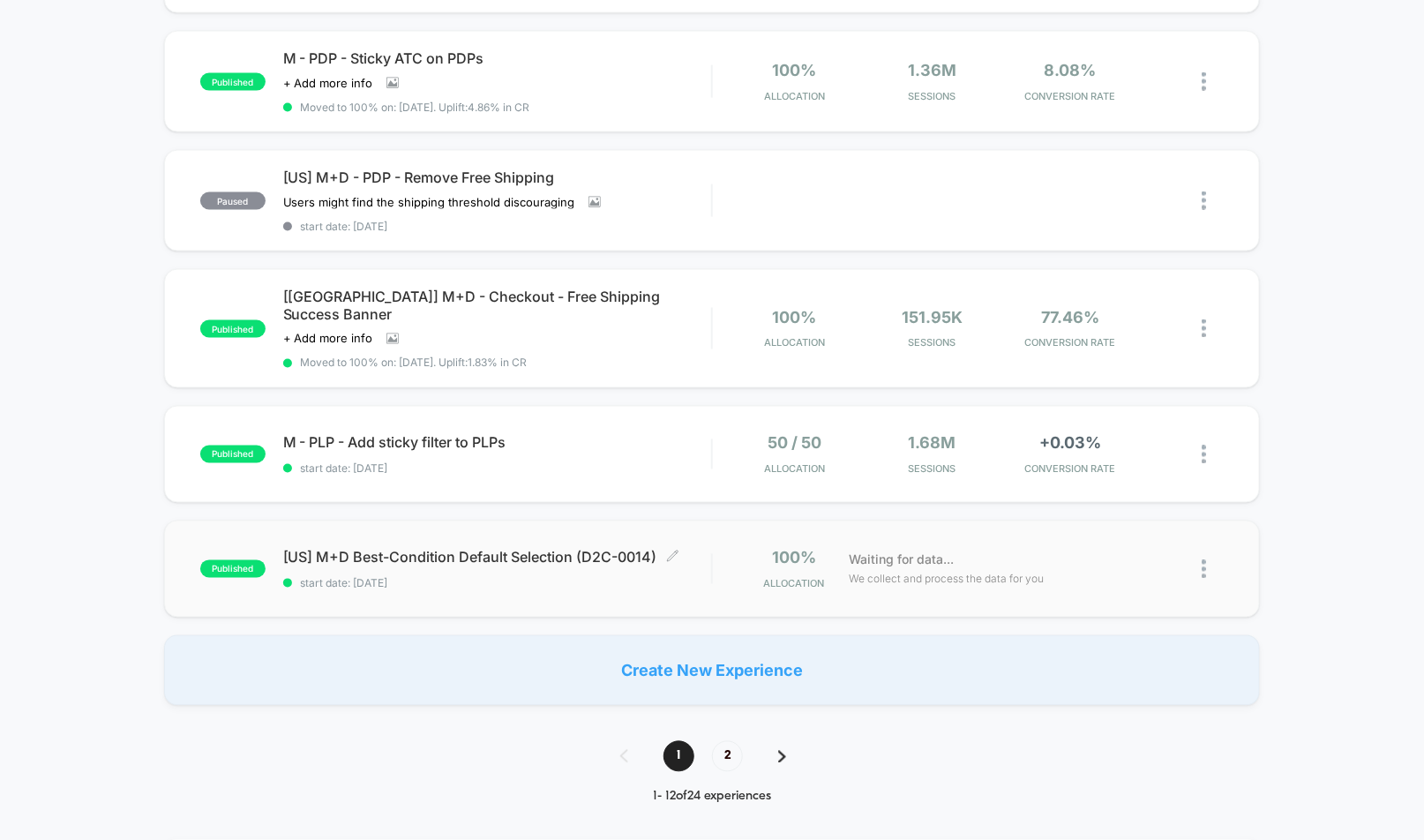
click at [574, 549] on span "[US] M+D Best-Condition Default Selection (D2C-0014) Click to edit experience d…" at bounding box center [497, 558] width 429 height 18
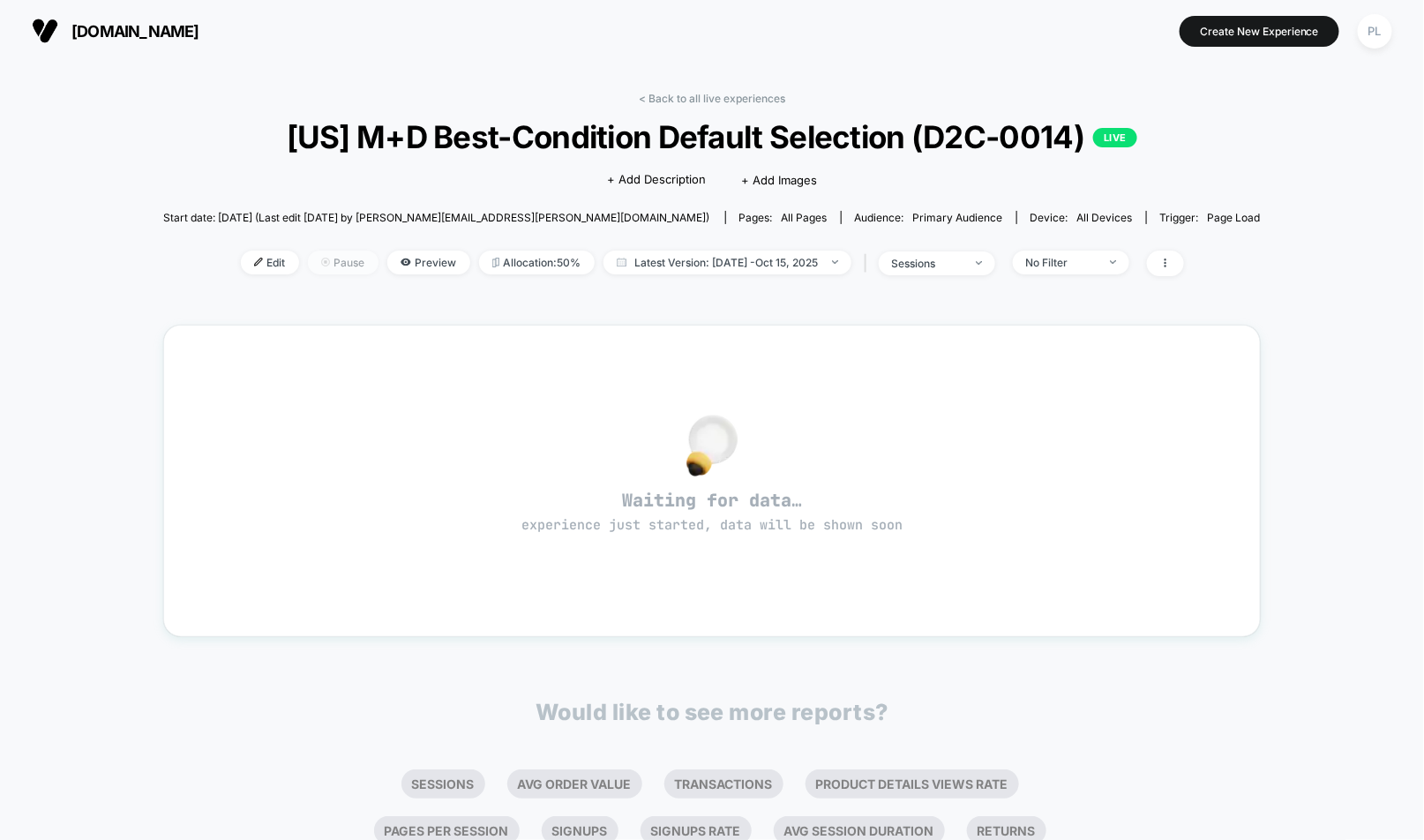
click at [340, 268] on span "Pause" at bounding box center [343, 262] width 70 height 23
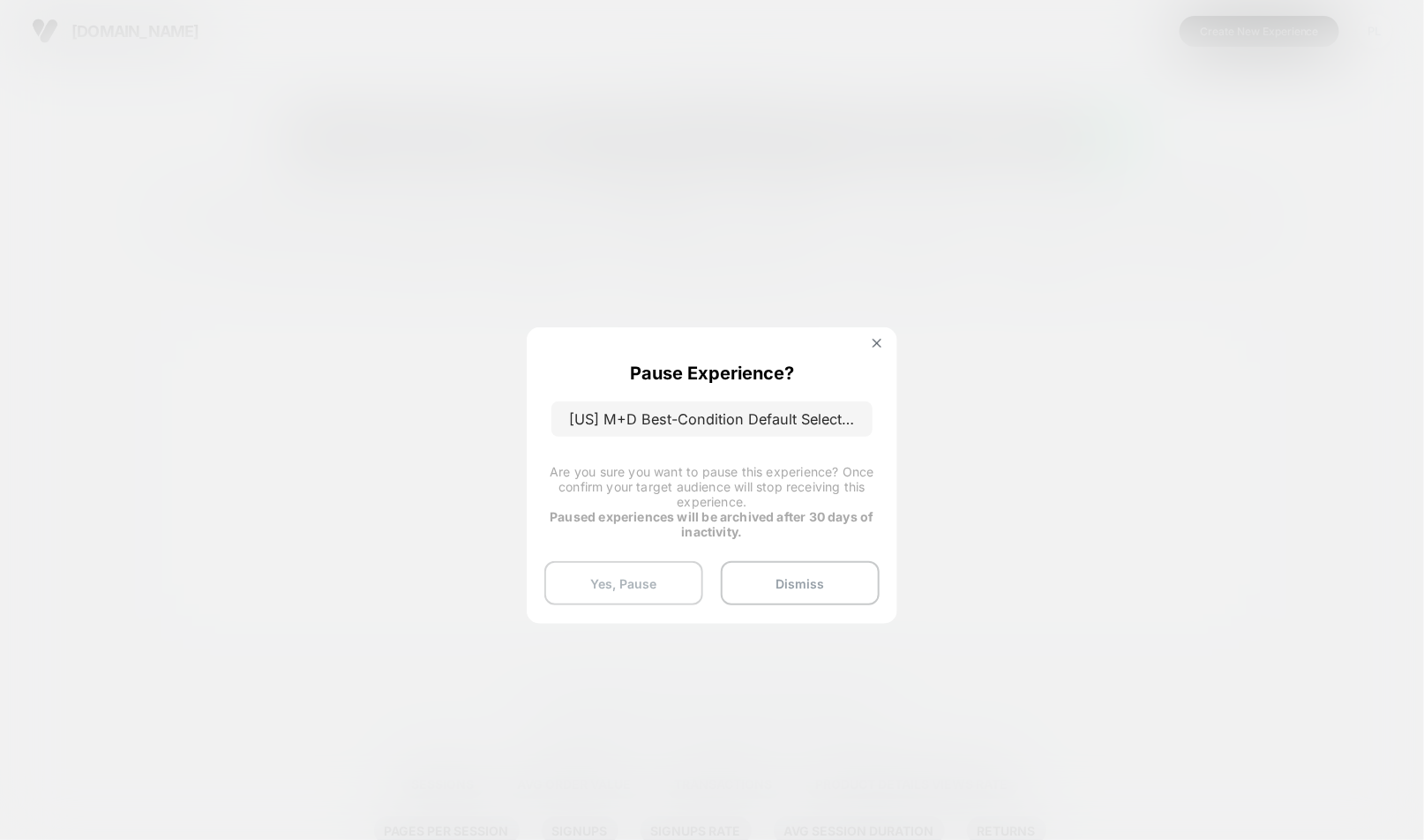
click at [647, 578] on button "Yes, Pause" at bounding box center [624, 583] width 159 height 44
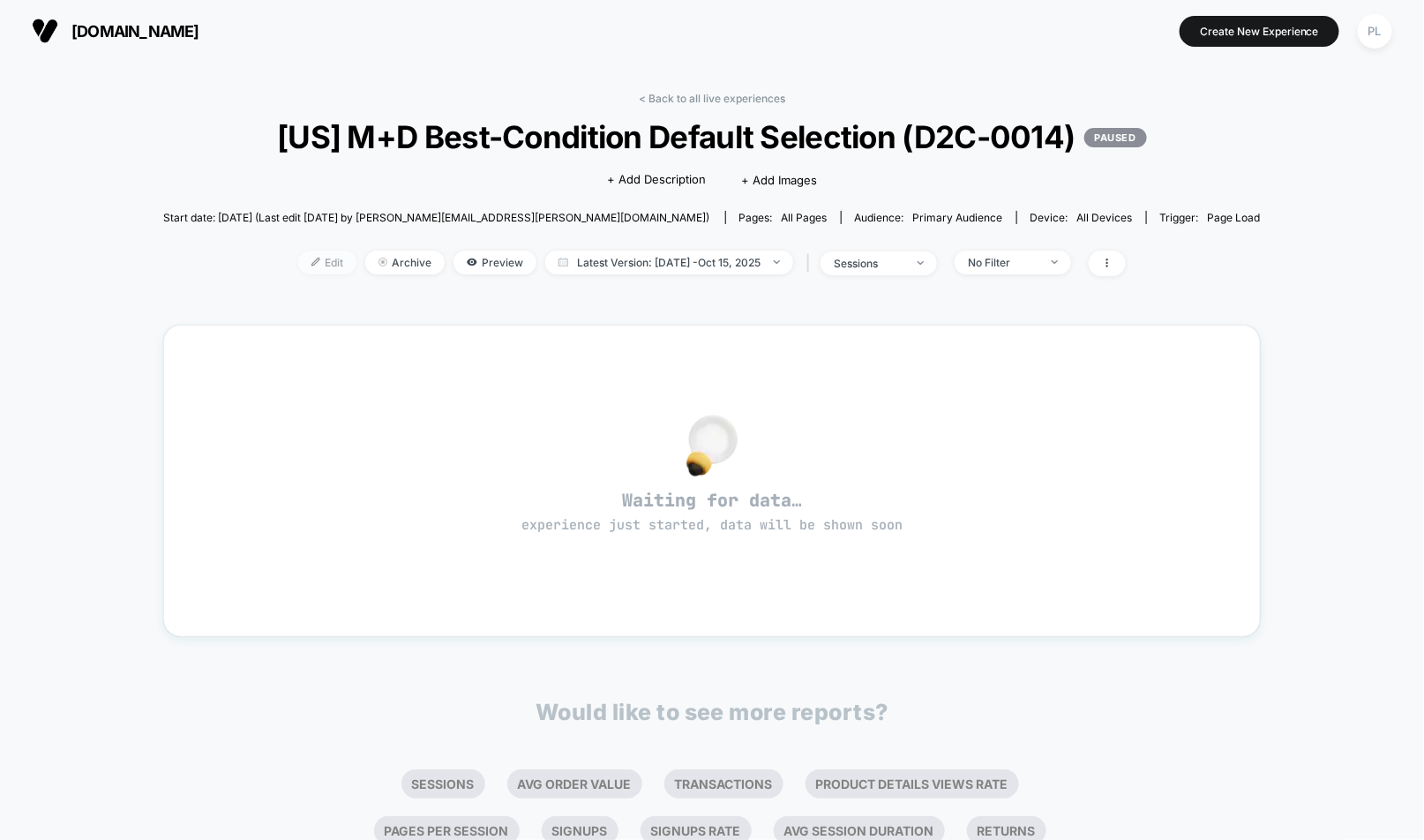
click at [327, 274] on span "Edit" at bounding box center [327, 262] width 59 height 23
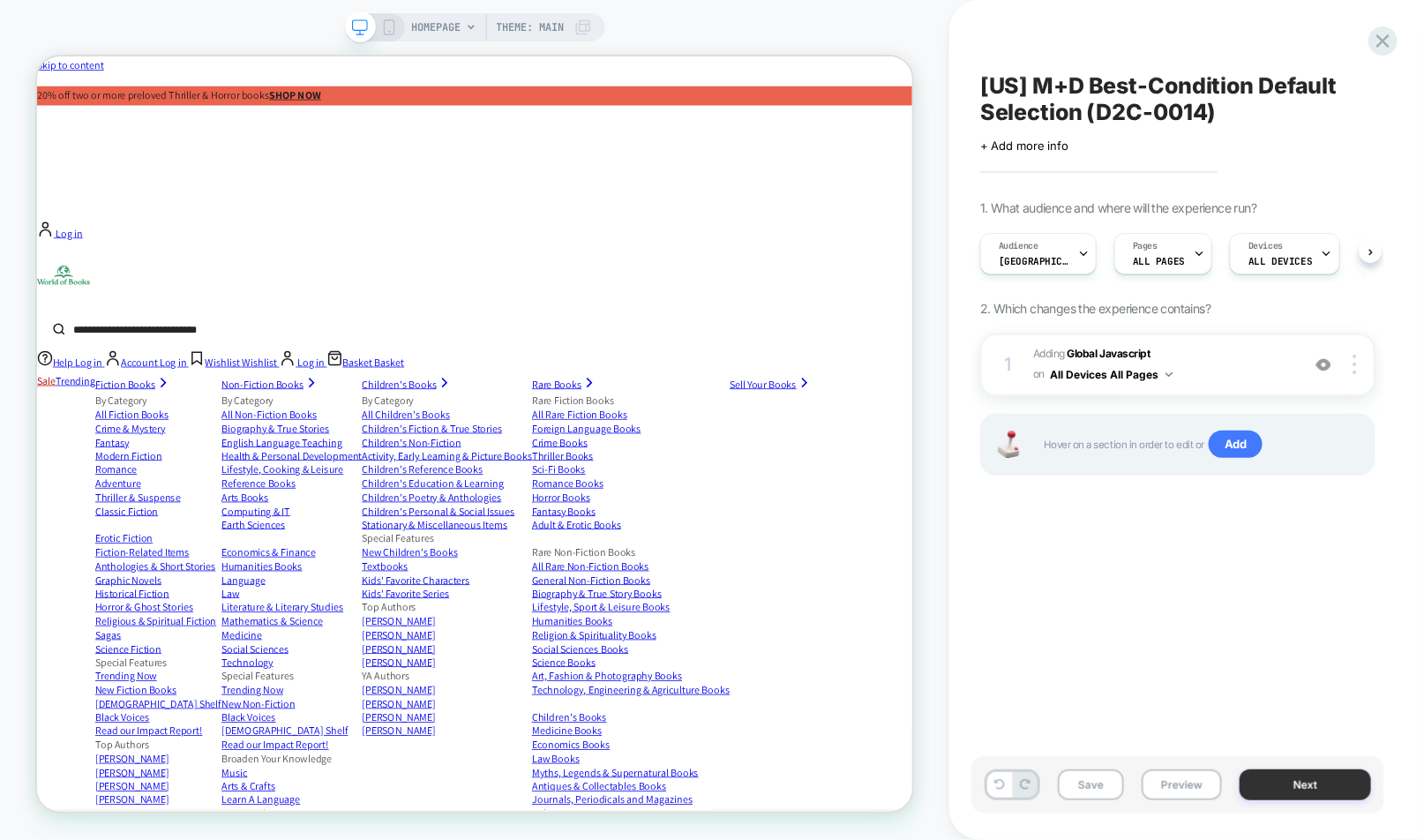
click at [1309, 784] on button "Next" at bounding box center [1305, 785] width 132 height 31
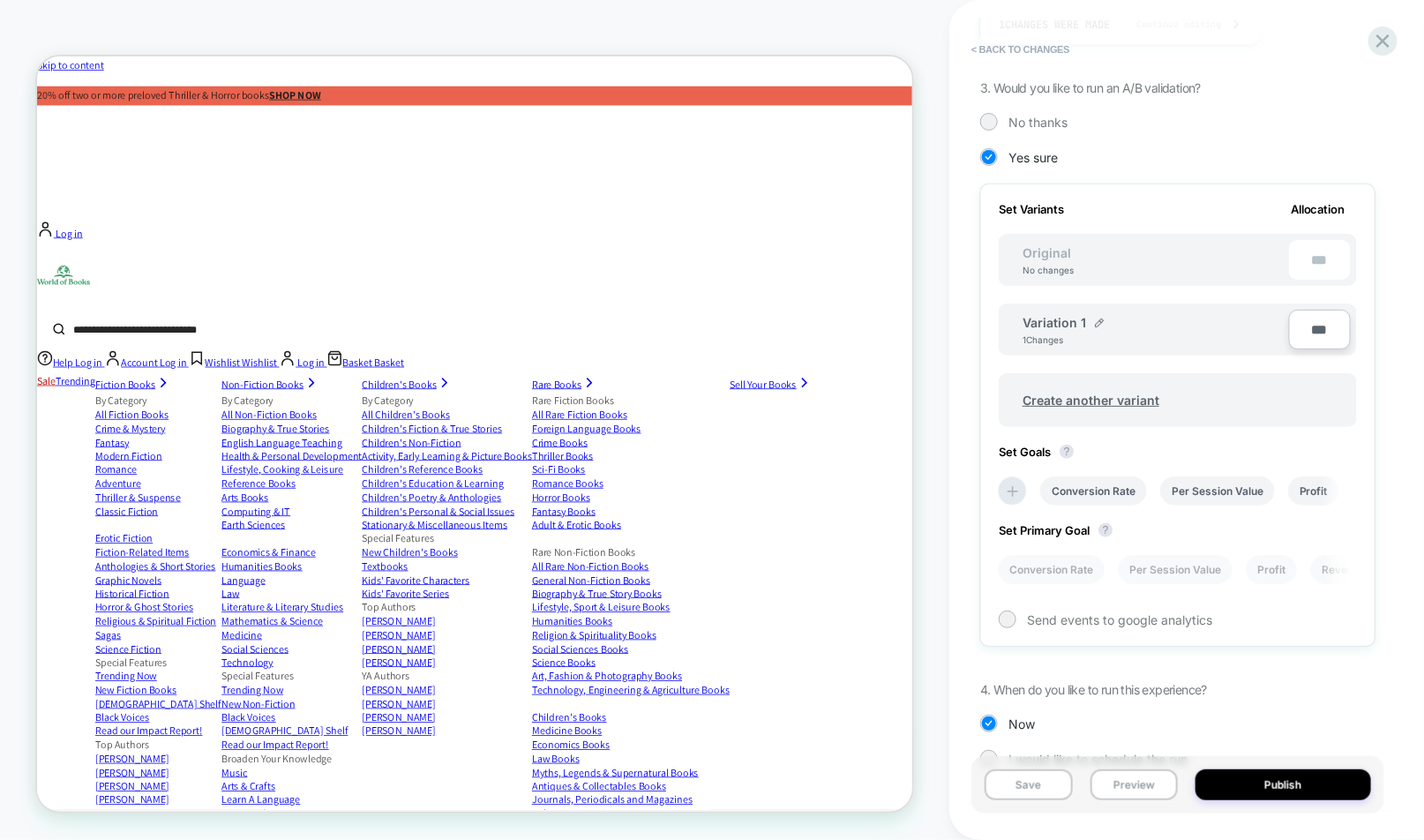
scroll to position [463, 0]
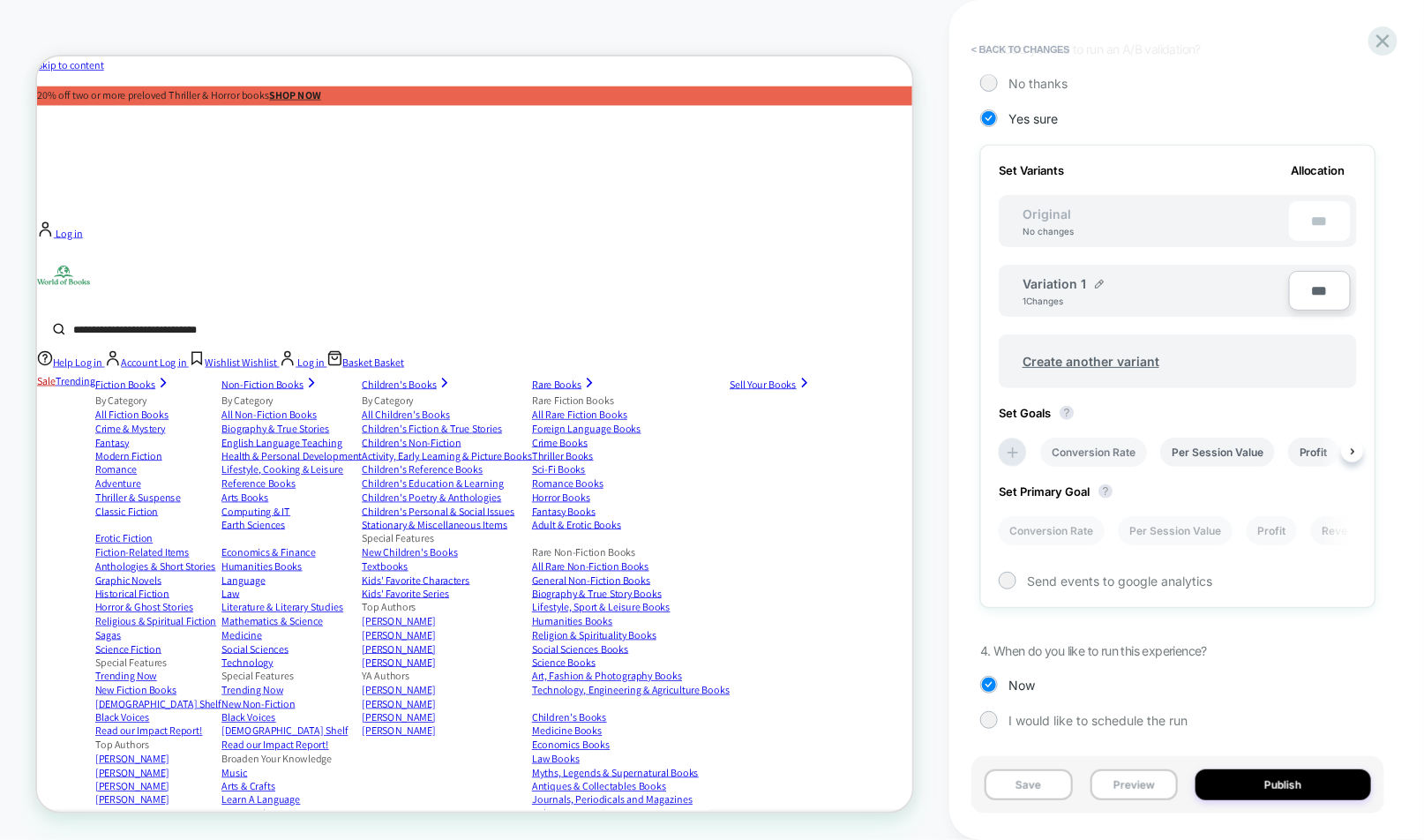
click at [1100, 453] on li "Conversion Rate" at bounding box center [1093, 452] width 106 height 29
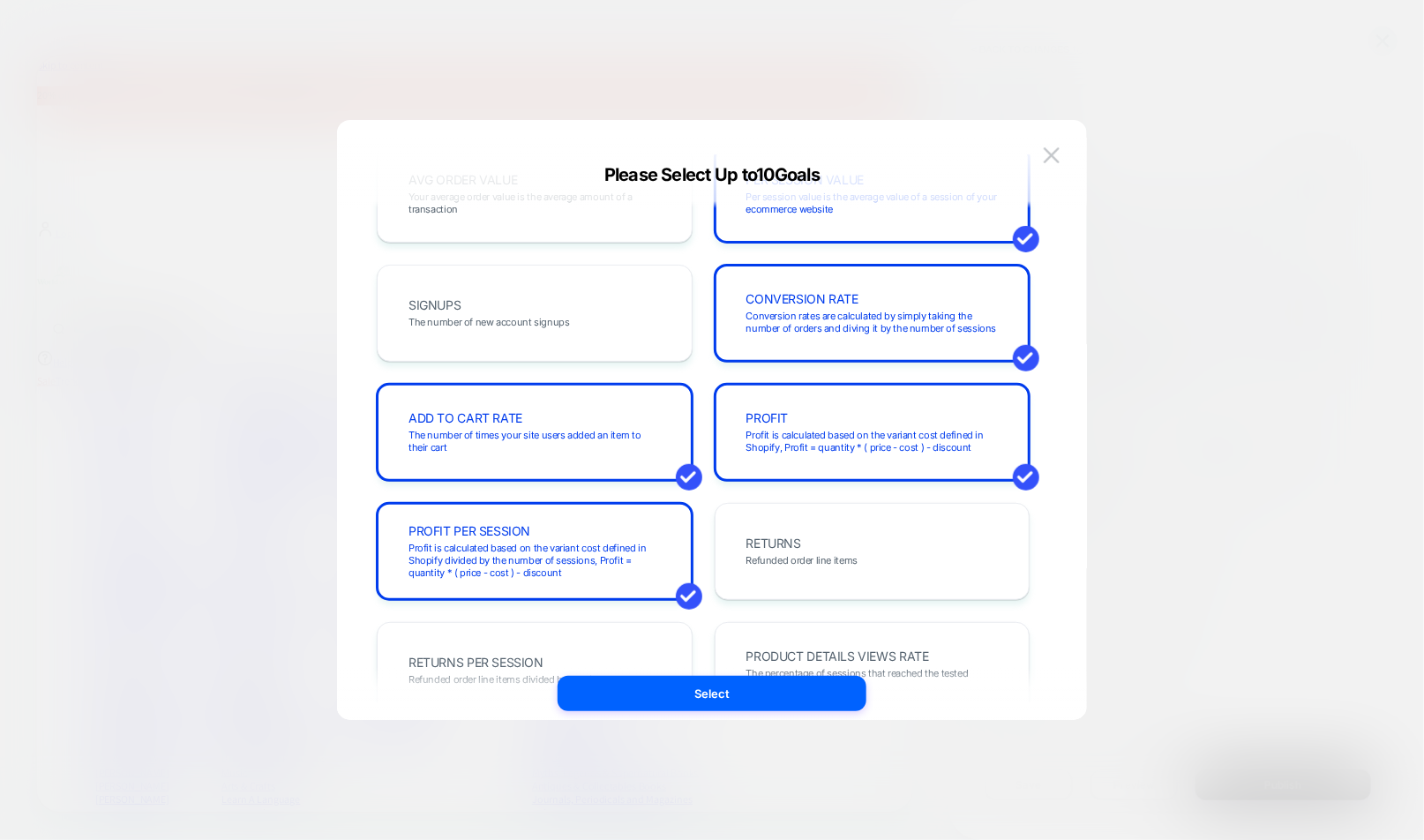
scroll to position [195, 0]
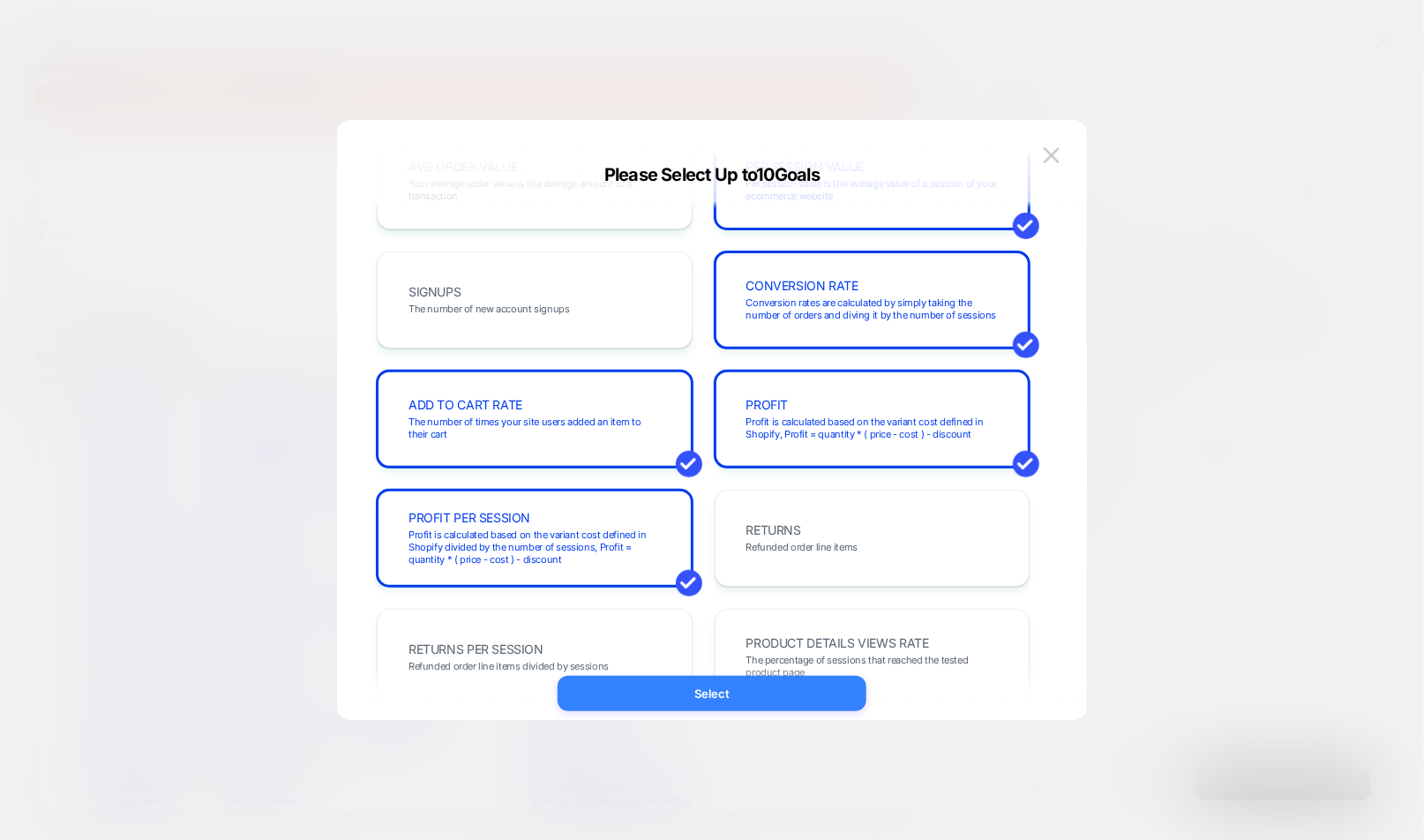
click at [727, 702] on button "Select" at bounding box center [712, 693] width 309 height 35
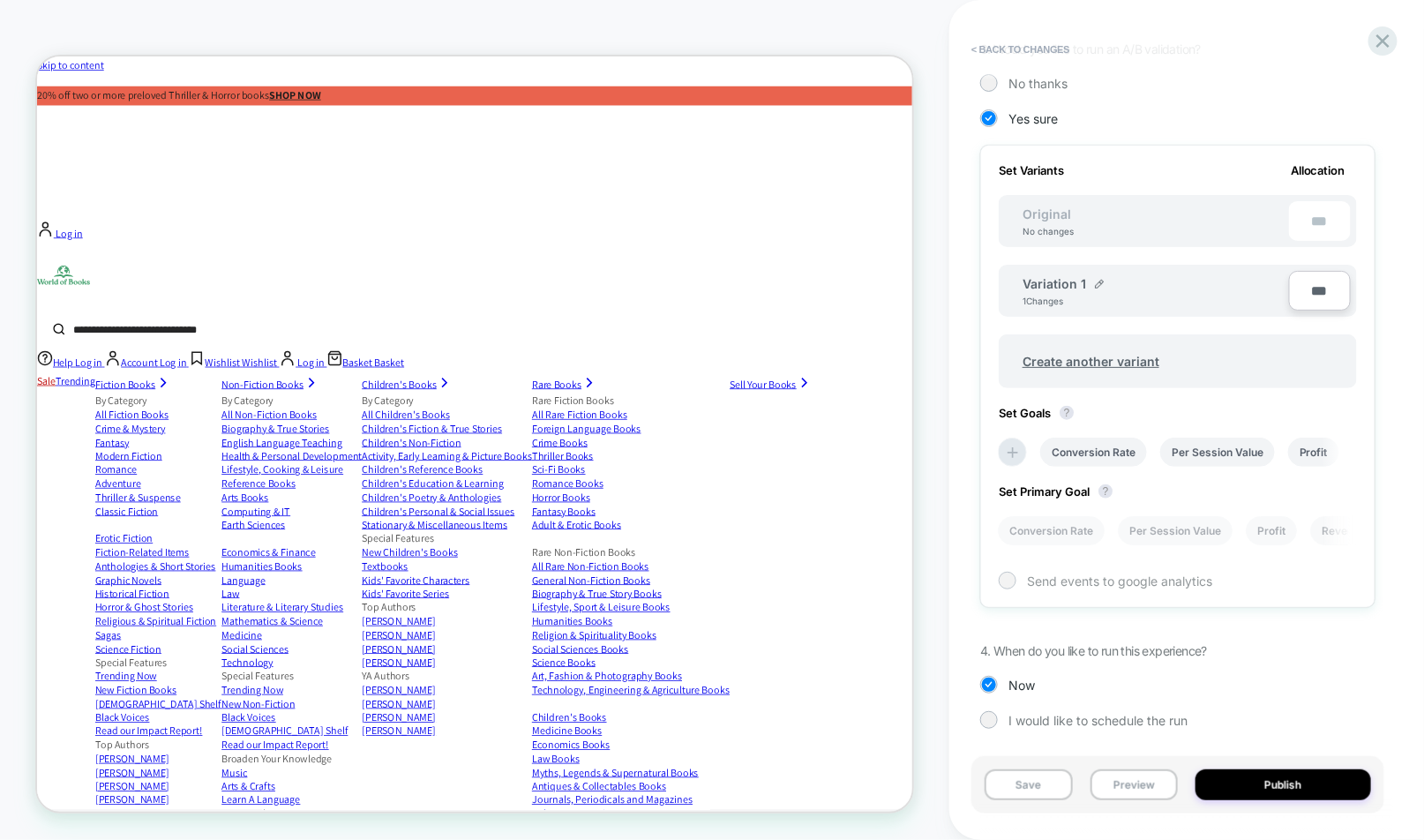
click at [1063, 577] on span "Send events to google analytics" at bounding box center [1119, 580] width 186 height 15
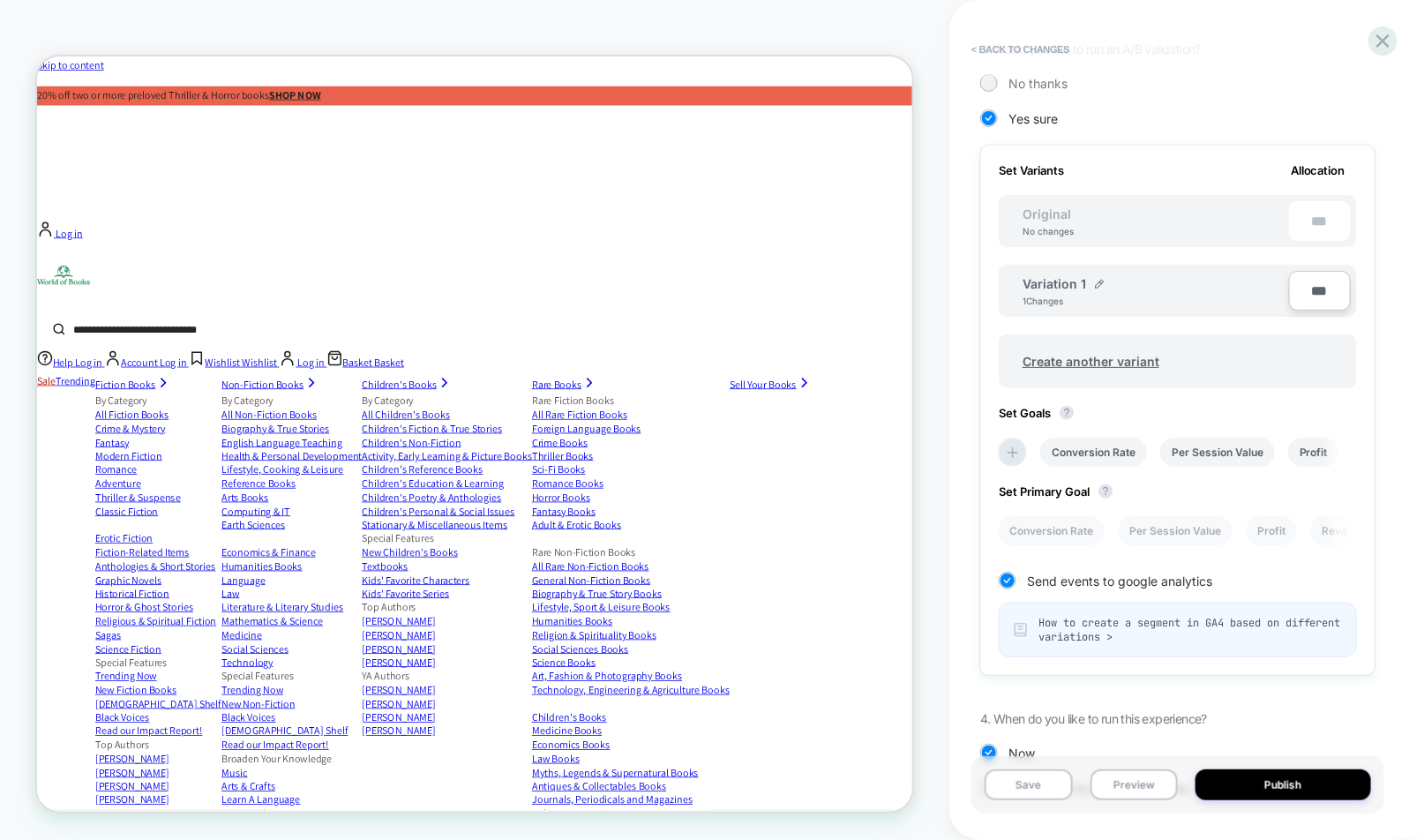
scroll to position [531, 0]
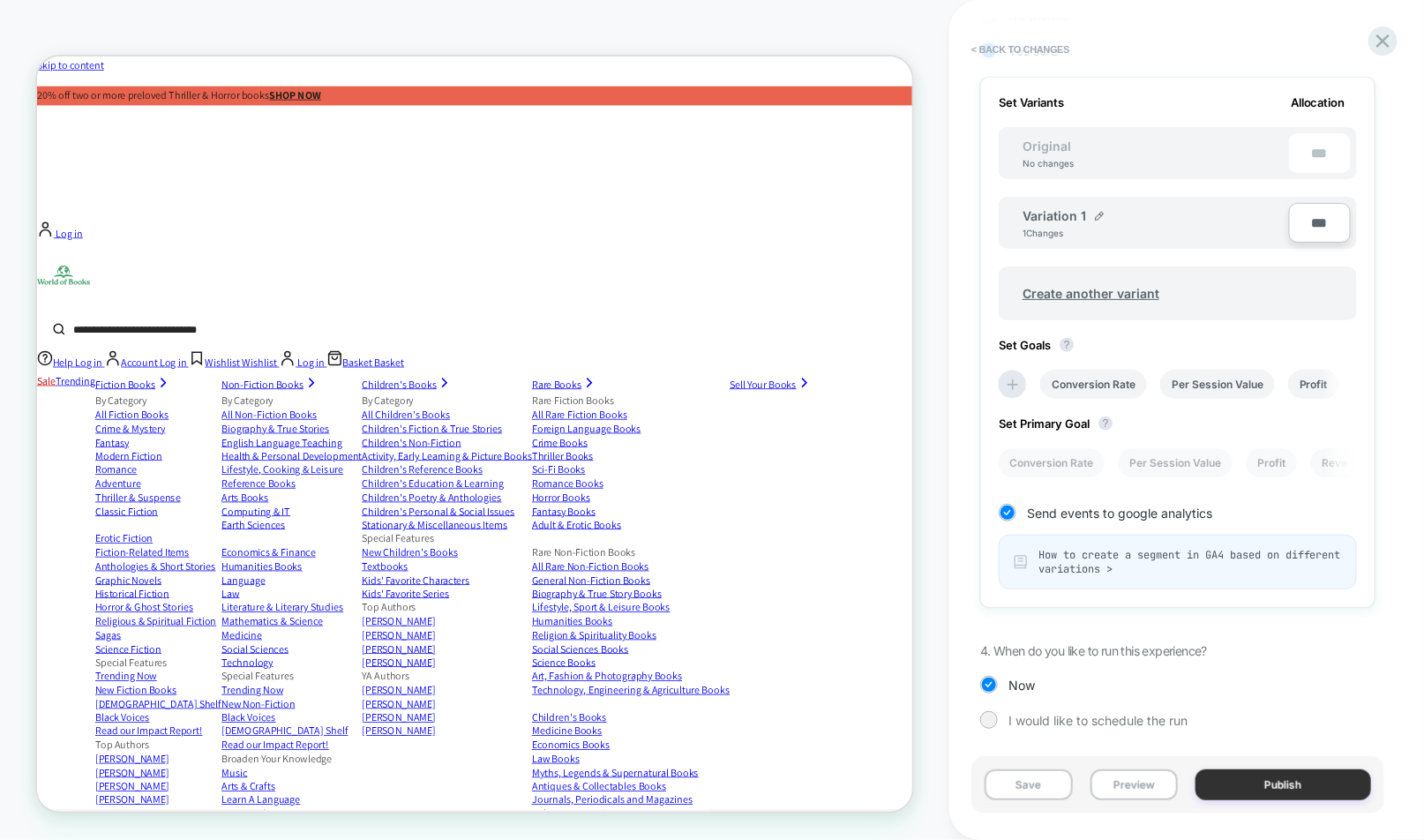
click at [1275, 784] on button "Publish" at bounding box center [1283, 785] width 176 height 31
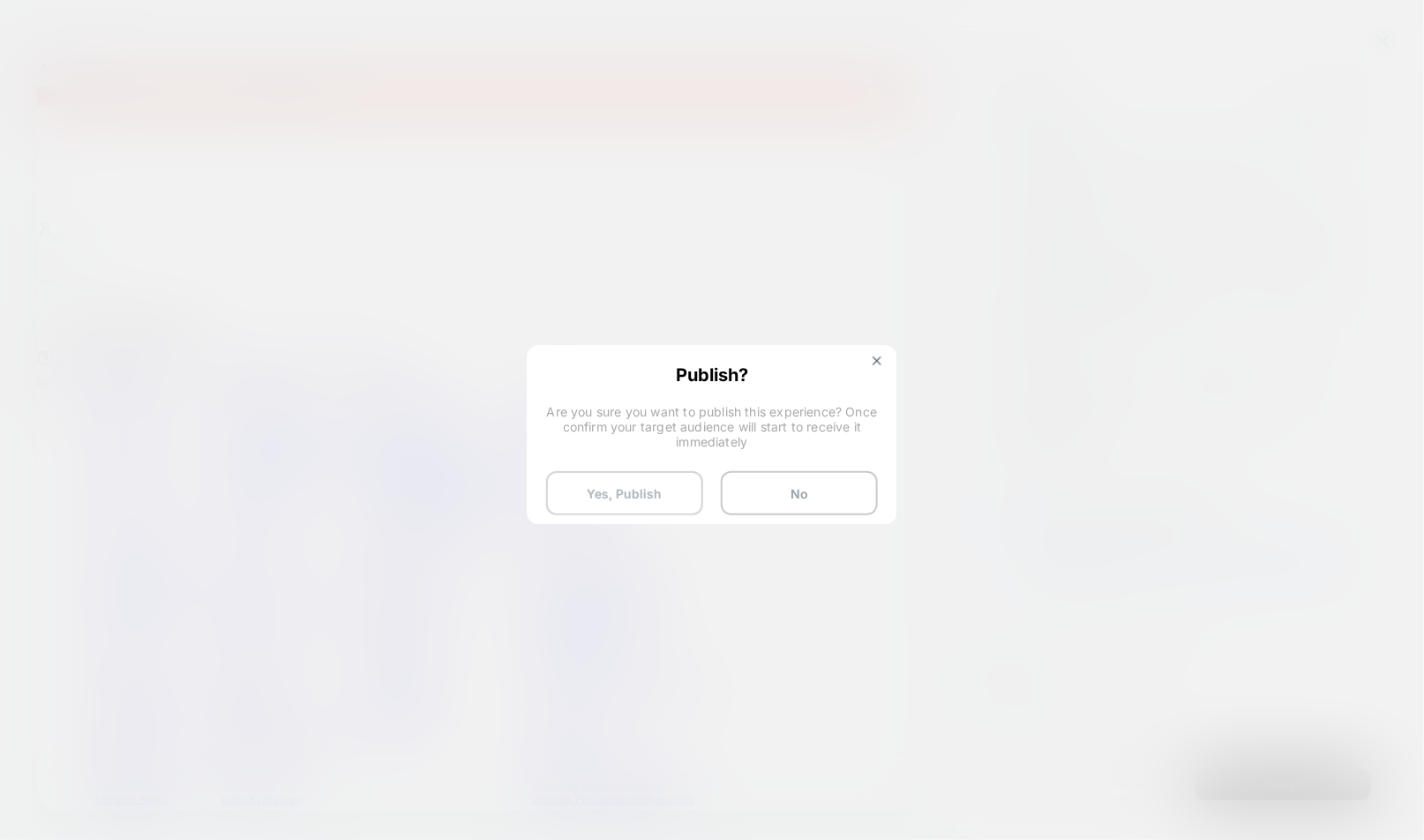
click at [650, 501] on button "Yes, Publish" at bounding box center [625, 493] width 157 height 44
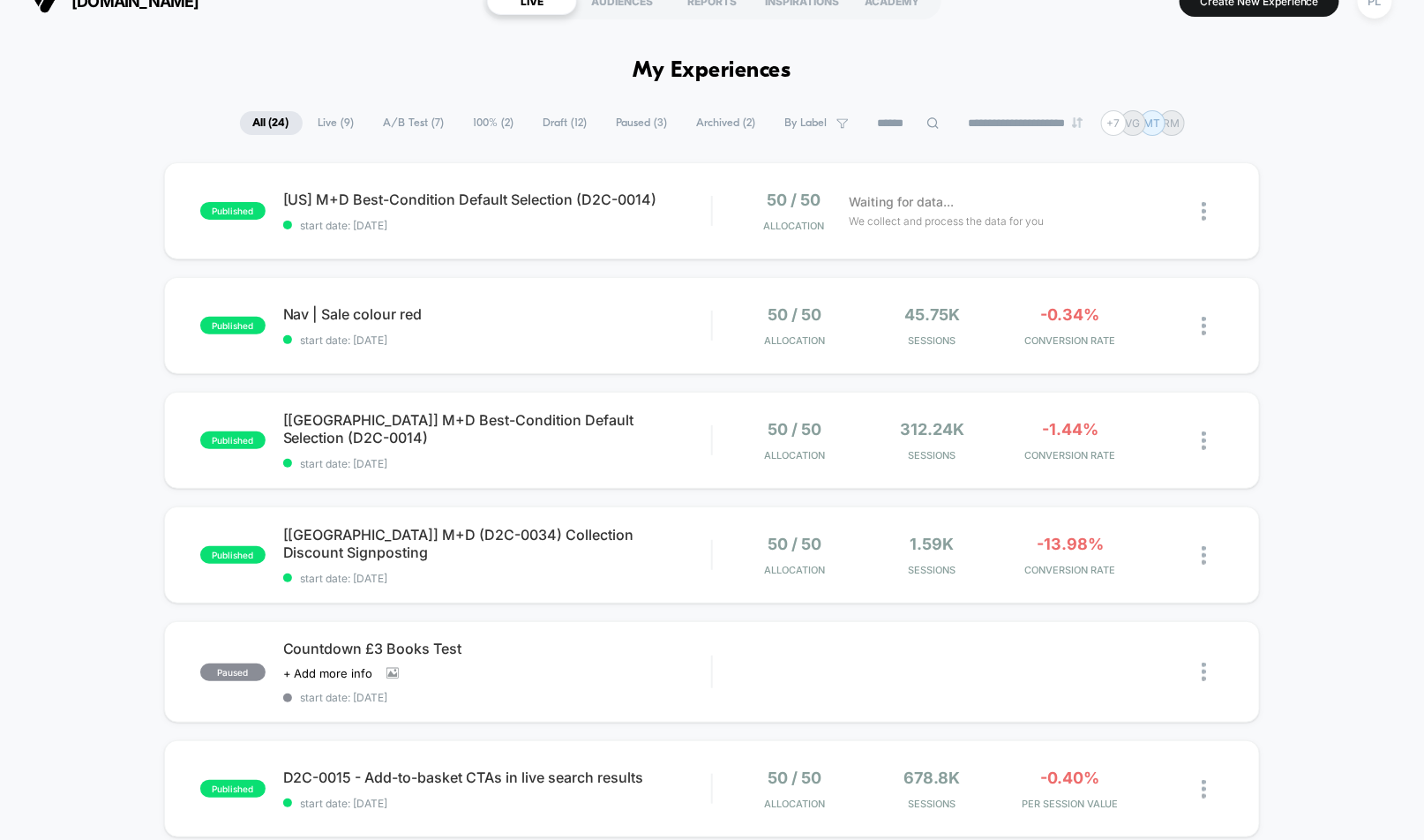
scroll to position [62, 0]
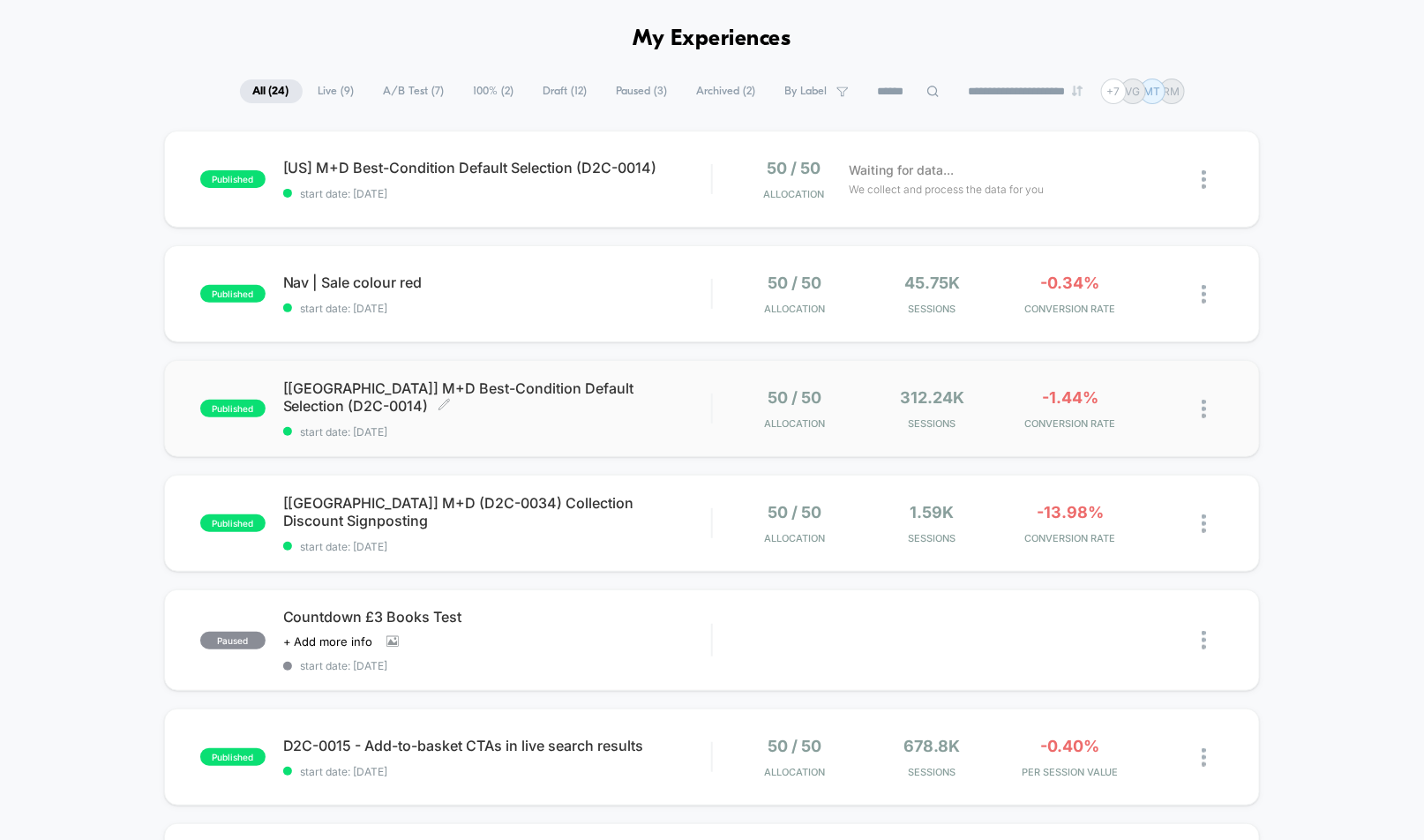
click at [452, 396] on span "[UK] M+D Best-Condition Default Selection (D2C-0014) Click to edit experience d…" at bounding box center [497, 397] width 429 height 35
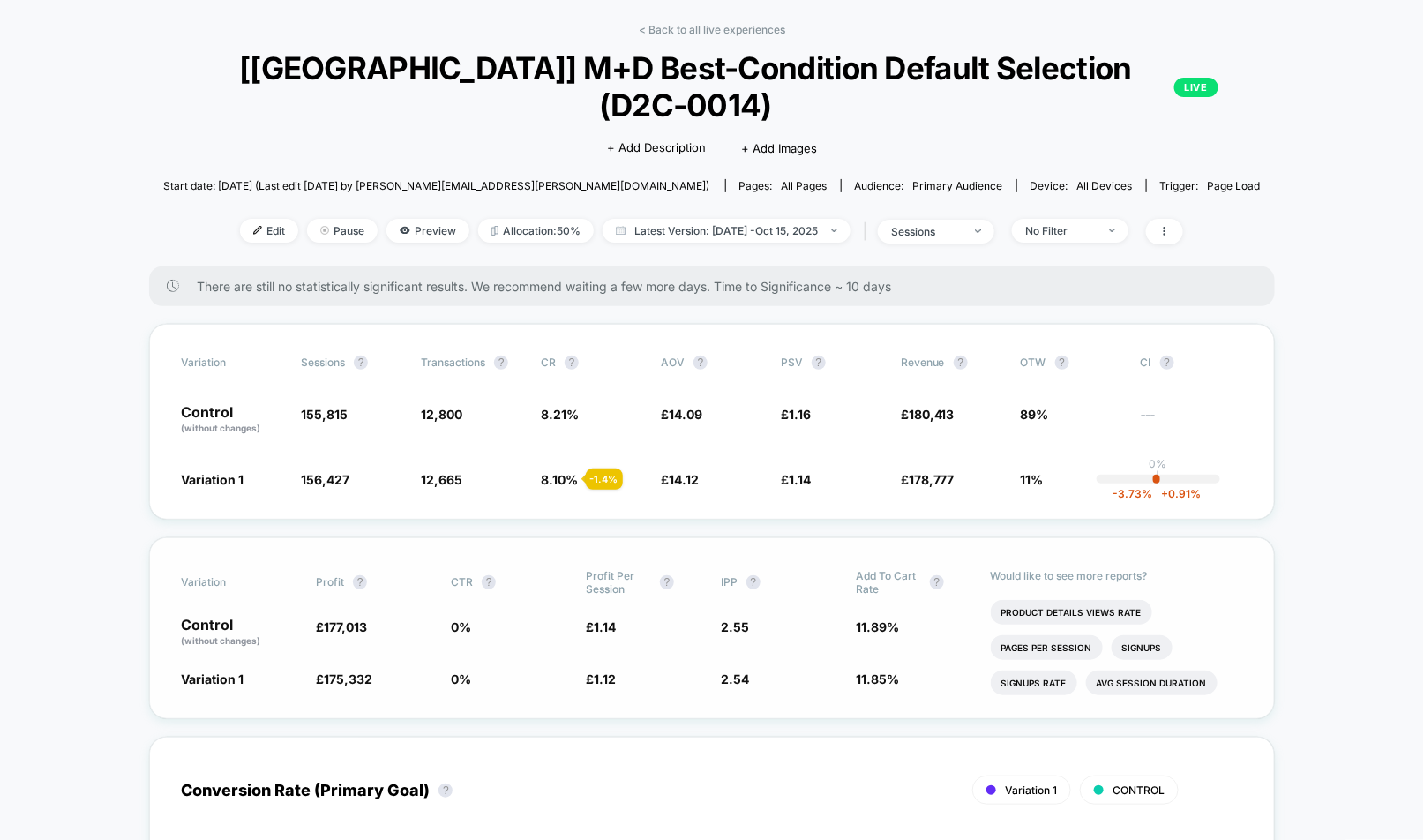
scroll to position [72, 0]
